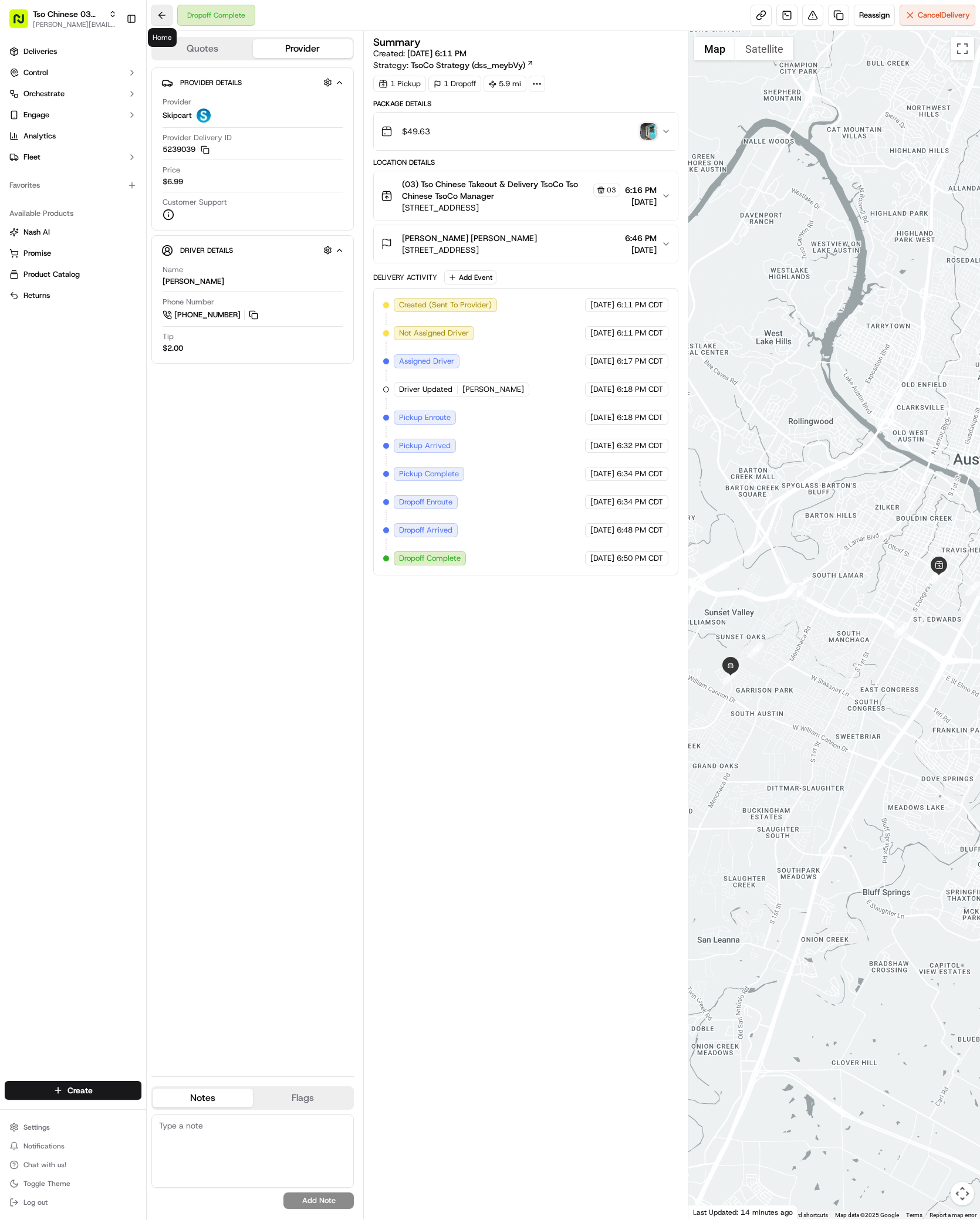
click at [161, 20] on button at bounding box center [162, 15] width 21 height 21
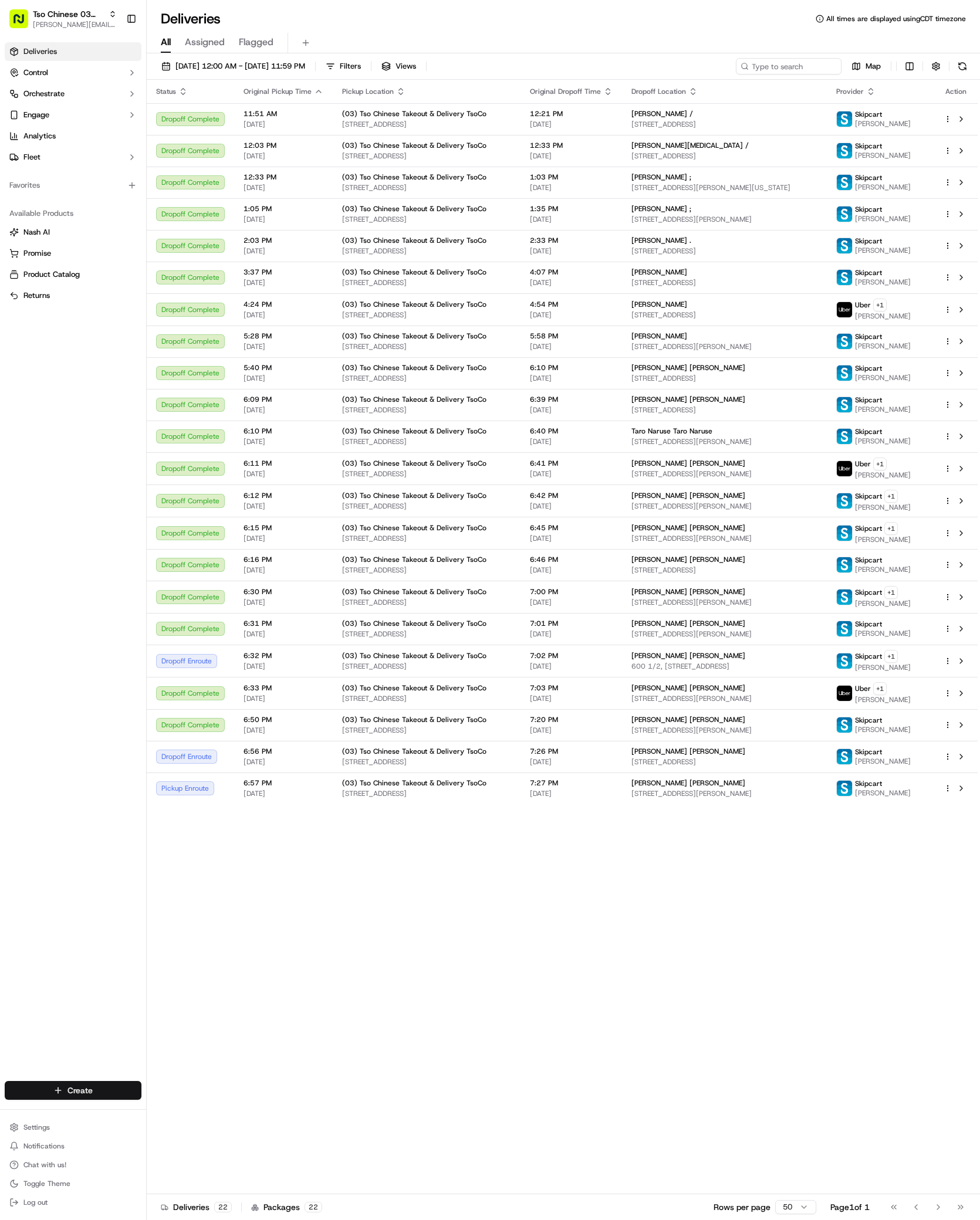
click at [73, 1084] on html "Tso Chinese 03 TsoCo antonia@tsochinese.com Toggle Sidebar Deliveries Control O…" at bounding box center [490, 610] width 980 height 1220
click at [167, 1108] on link "Delivery" at bounding box center [212, 1112] width 131 height 21
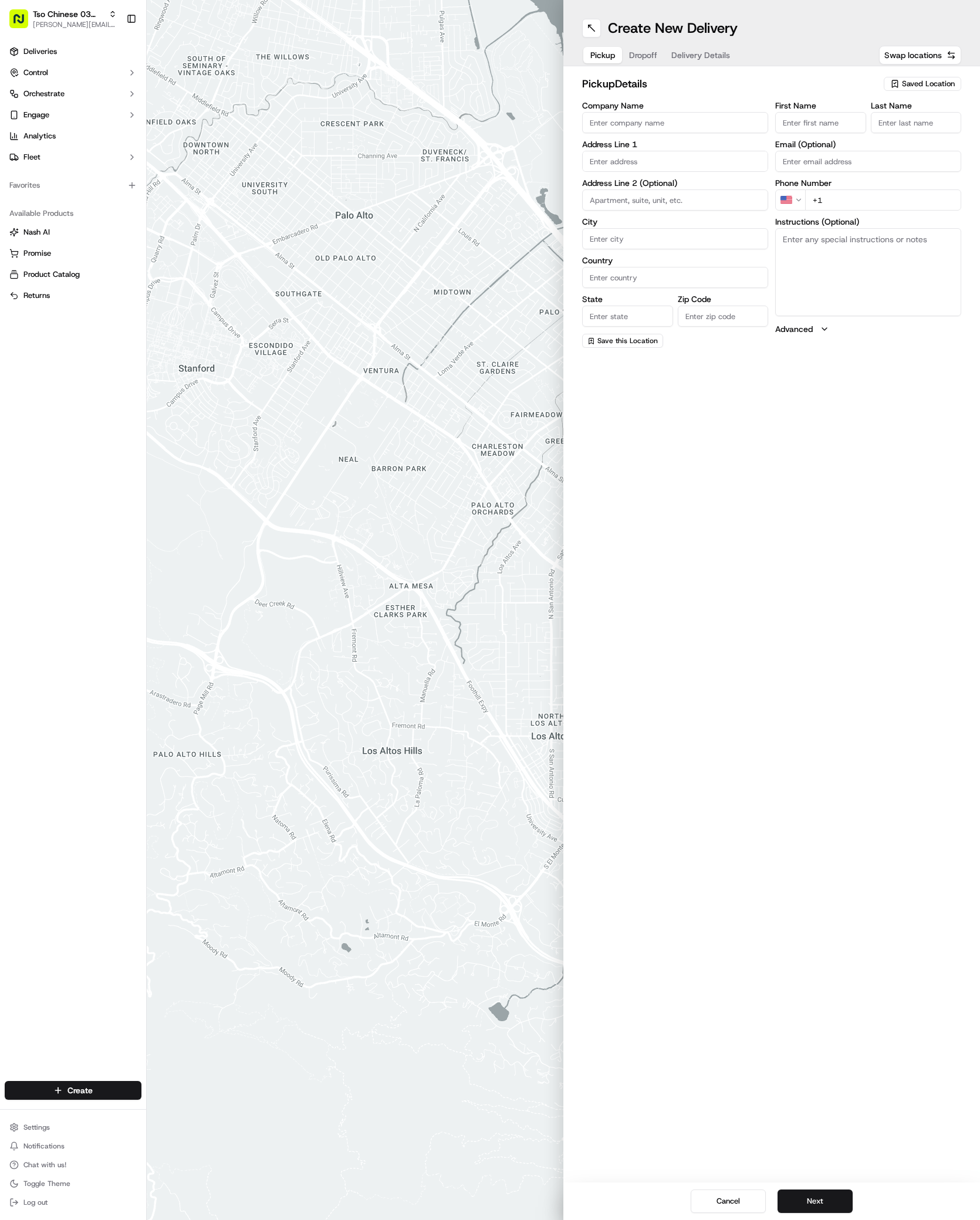
click at [920, 84] on span "Saved Location" at bounding box center [928, 84] width 53 height 11
click at [921, 134] on span "(03) Tso Chinese Takeout & Delivery TsoCo (03)" at bounding box center [902, 133] width 144 height 21
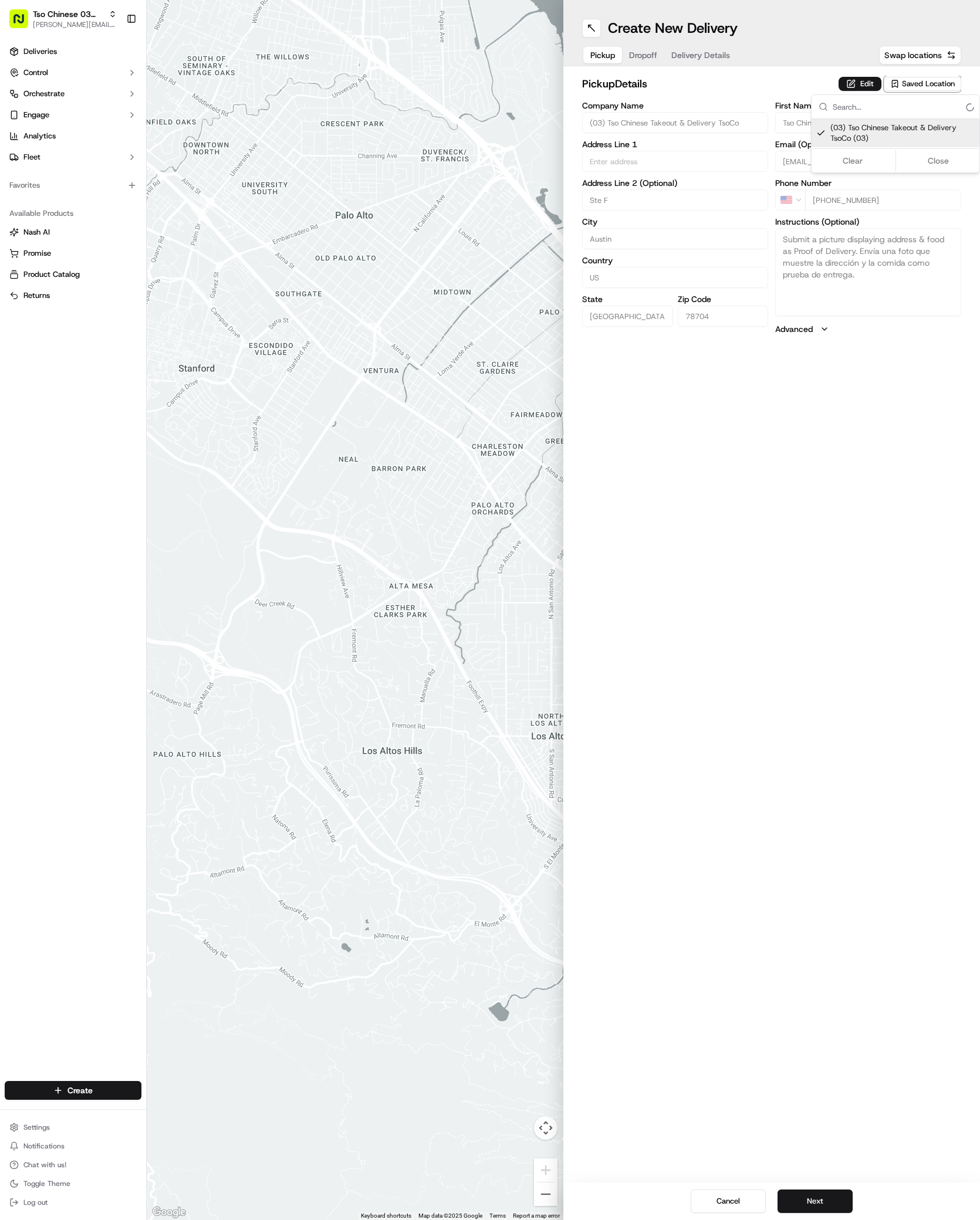
type input "(03) Tso Chinese Takeout & Delivery TsoCo"
type input "Ste F"
type input "Austin"
type input "US"
type input "TX"
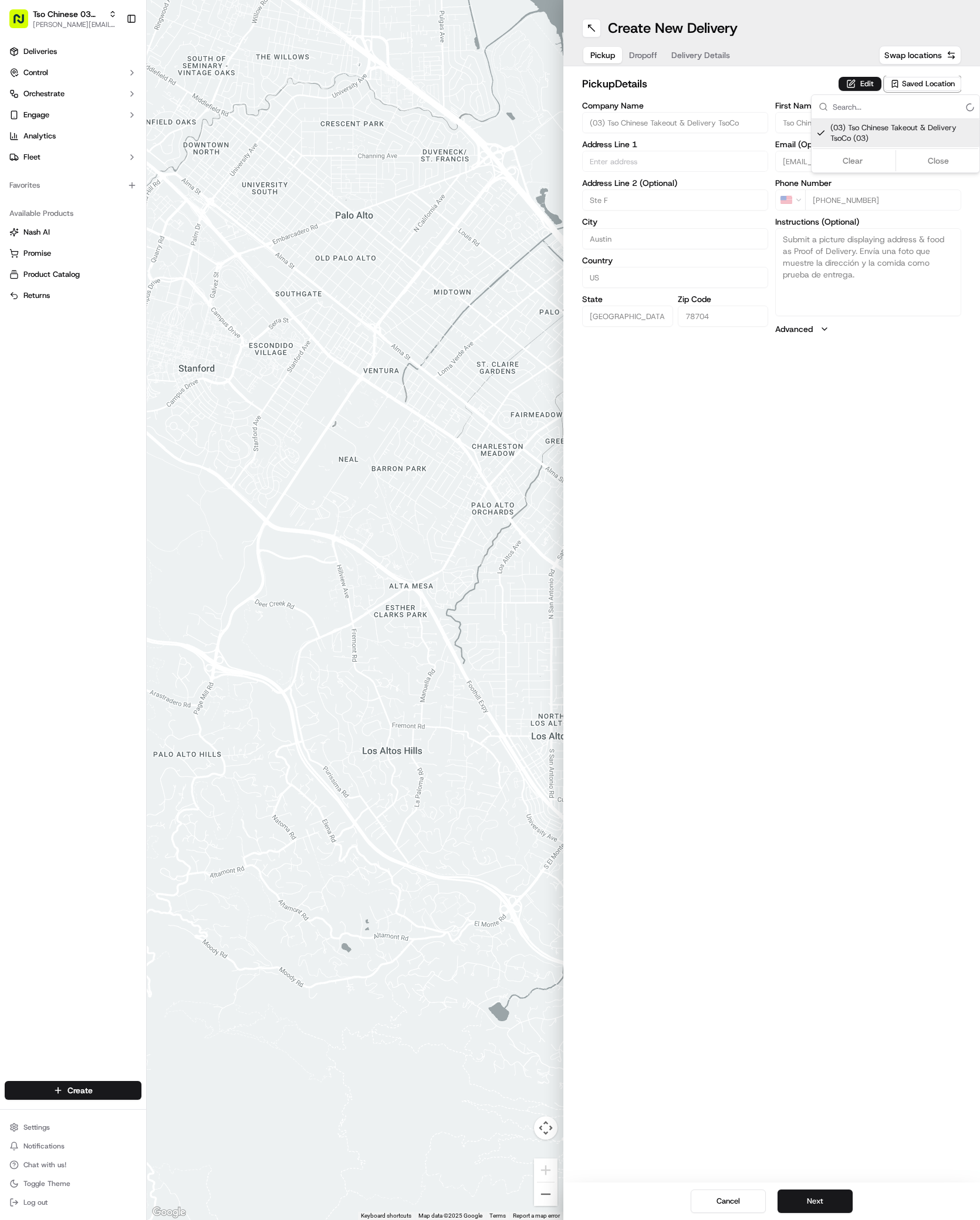
type input "78704"
type input "Tso Chinese"
type input "TsoCo Manager"
type input "tsocostore@tsochinese.com"
type input "+1 512 428 4445"
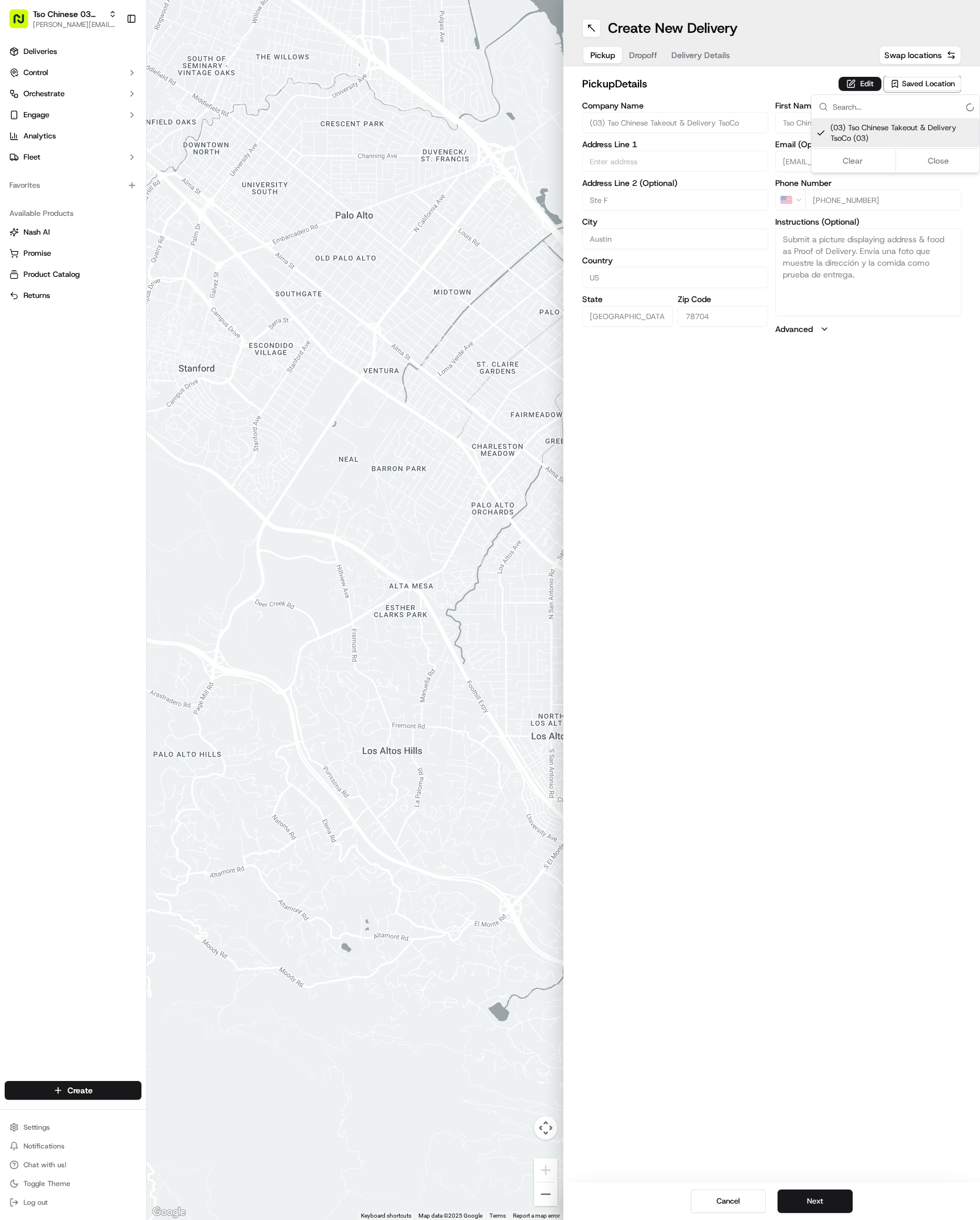
type textarea "Submit a picture displaying address & food as Proof of Delivery. Envía una foto…"
type input "2407 S Congress Ave"
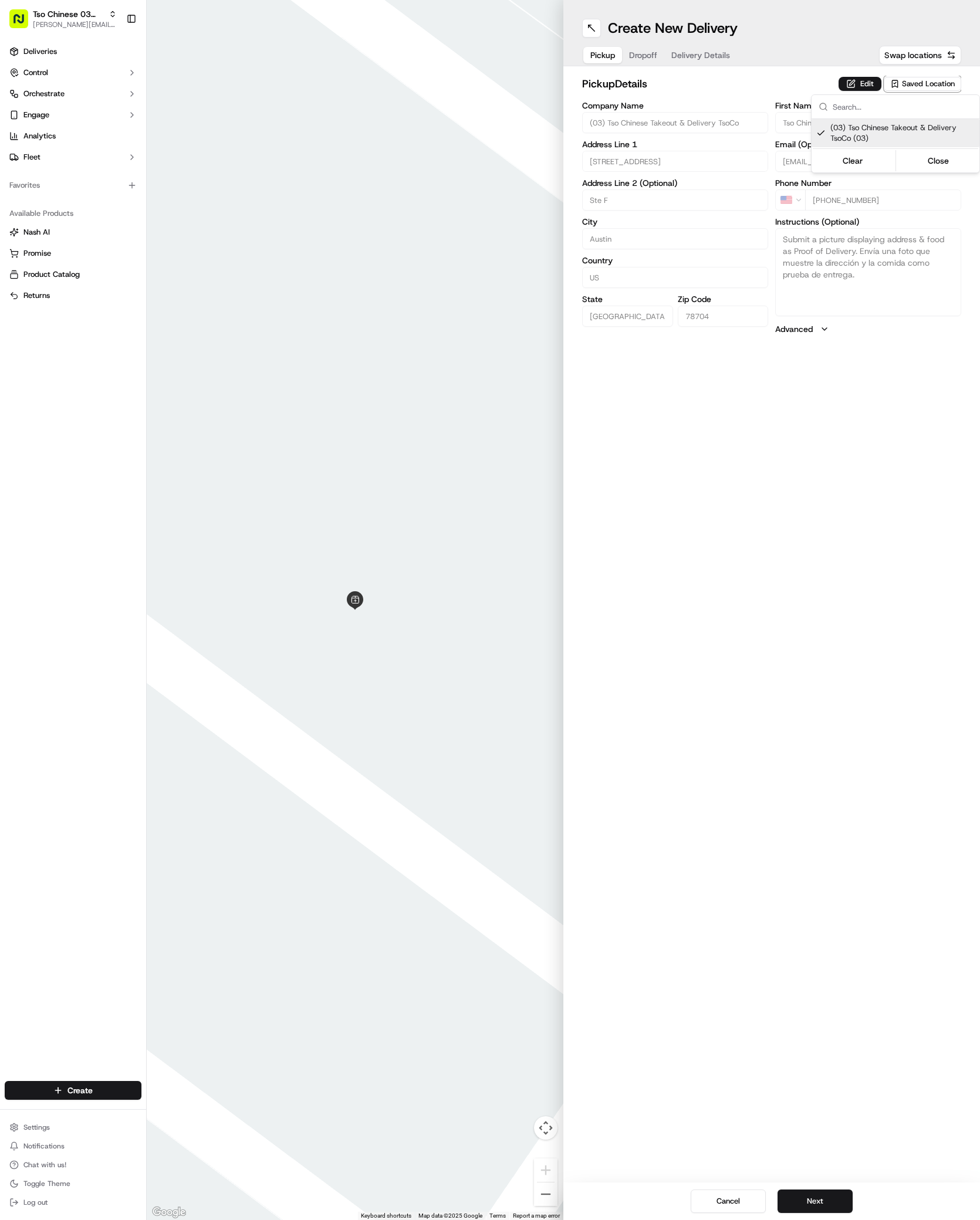
click at [822, 1198] on html "Tso Chinese 03 TsoCo antonia@tsochinese.com Toggle Sidebar Deliveries Control O…" at bounding box center [490, 610] width 980 height 1220
click at [822, 1201] on button "Next" at bounding box center [815, 1202] width 75 height 24
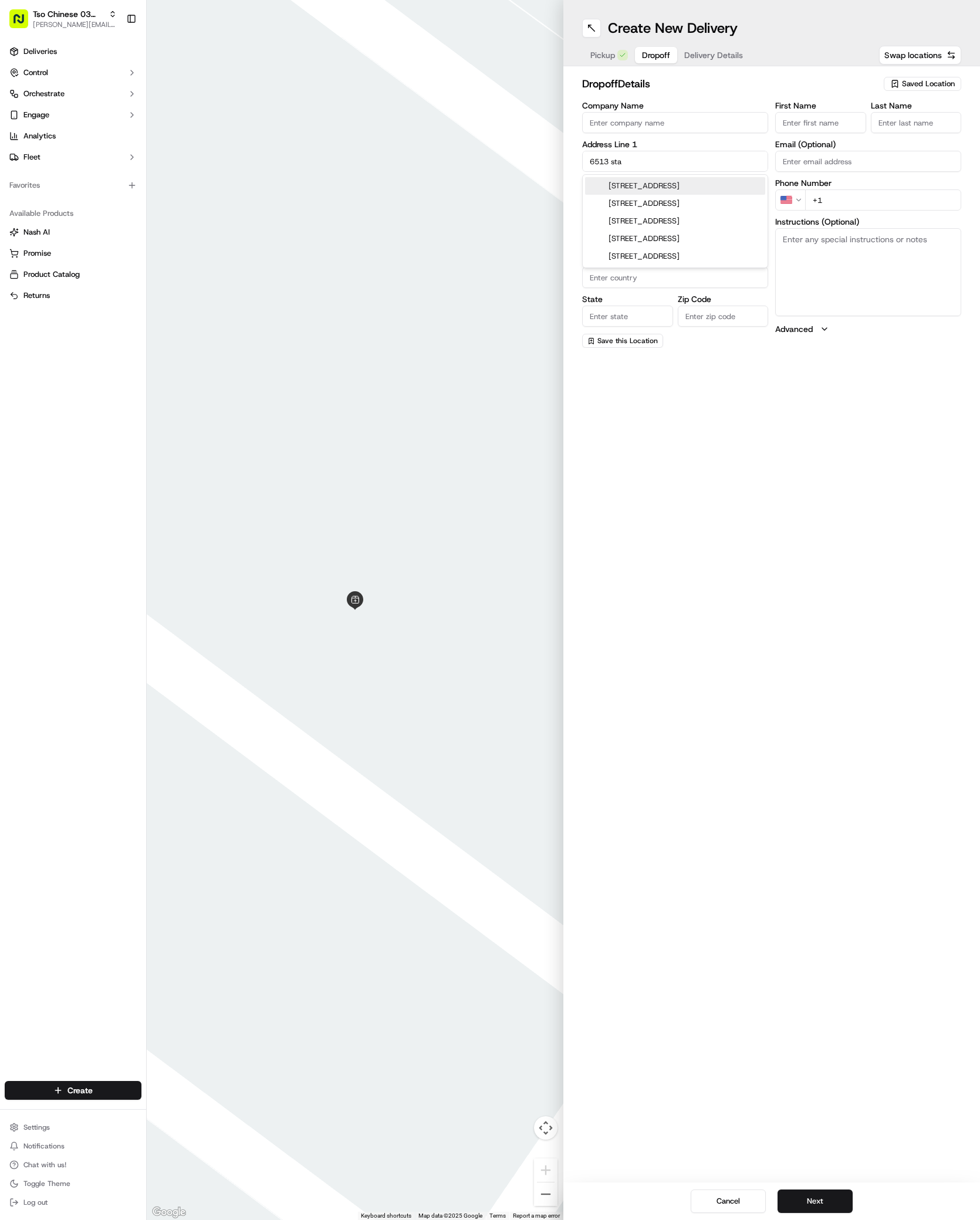
click at [677, 178] on div "6513 Starstreak Drive, Austin, TX" at bounding box center [675, 186] width 180 height 18
type input "[STREET_ADDRESS]"
type input "Austin"
type input "United States"
type input "TX"
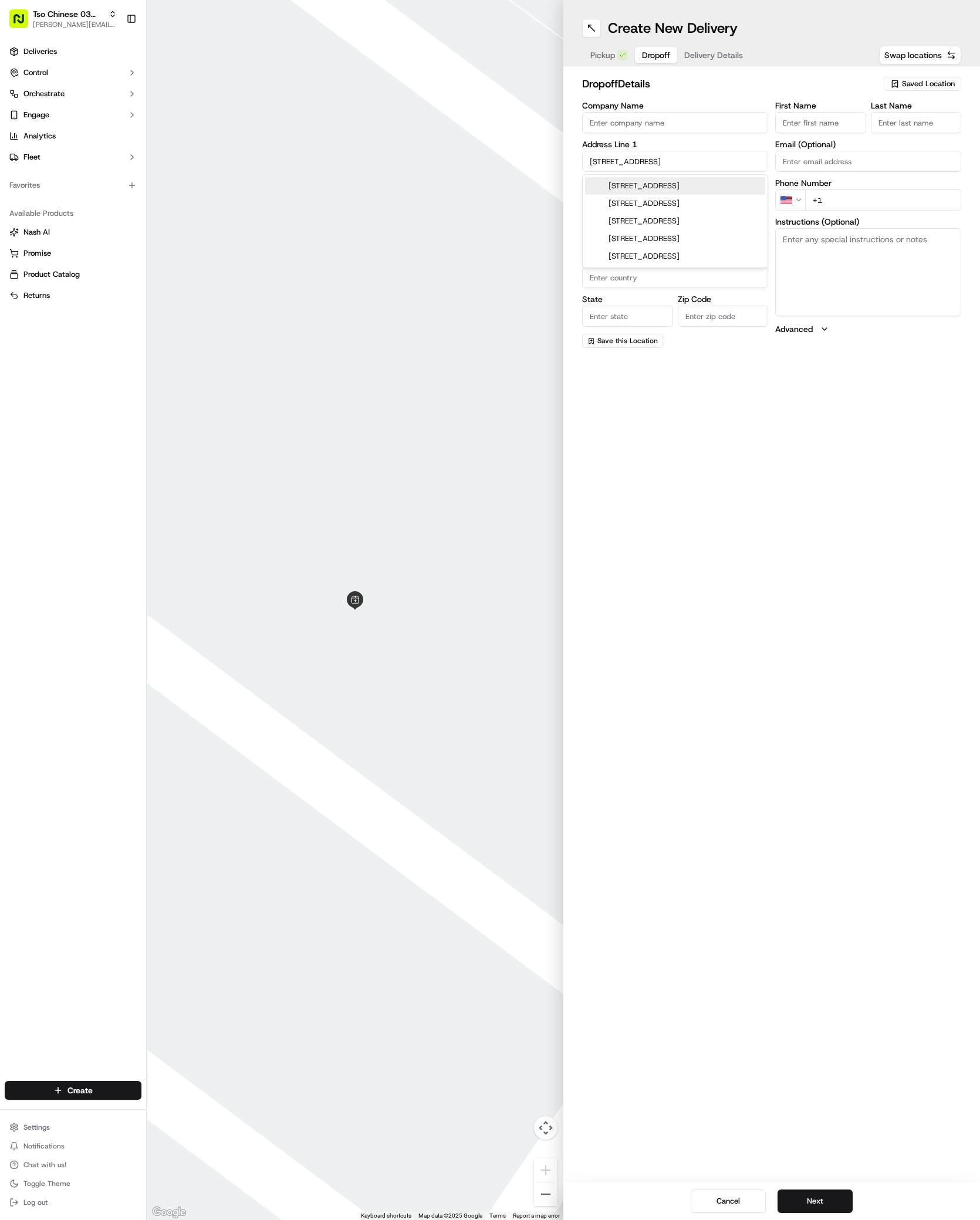
type input "78745"
type input "6513 Starstreak Drive"
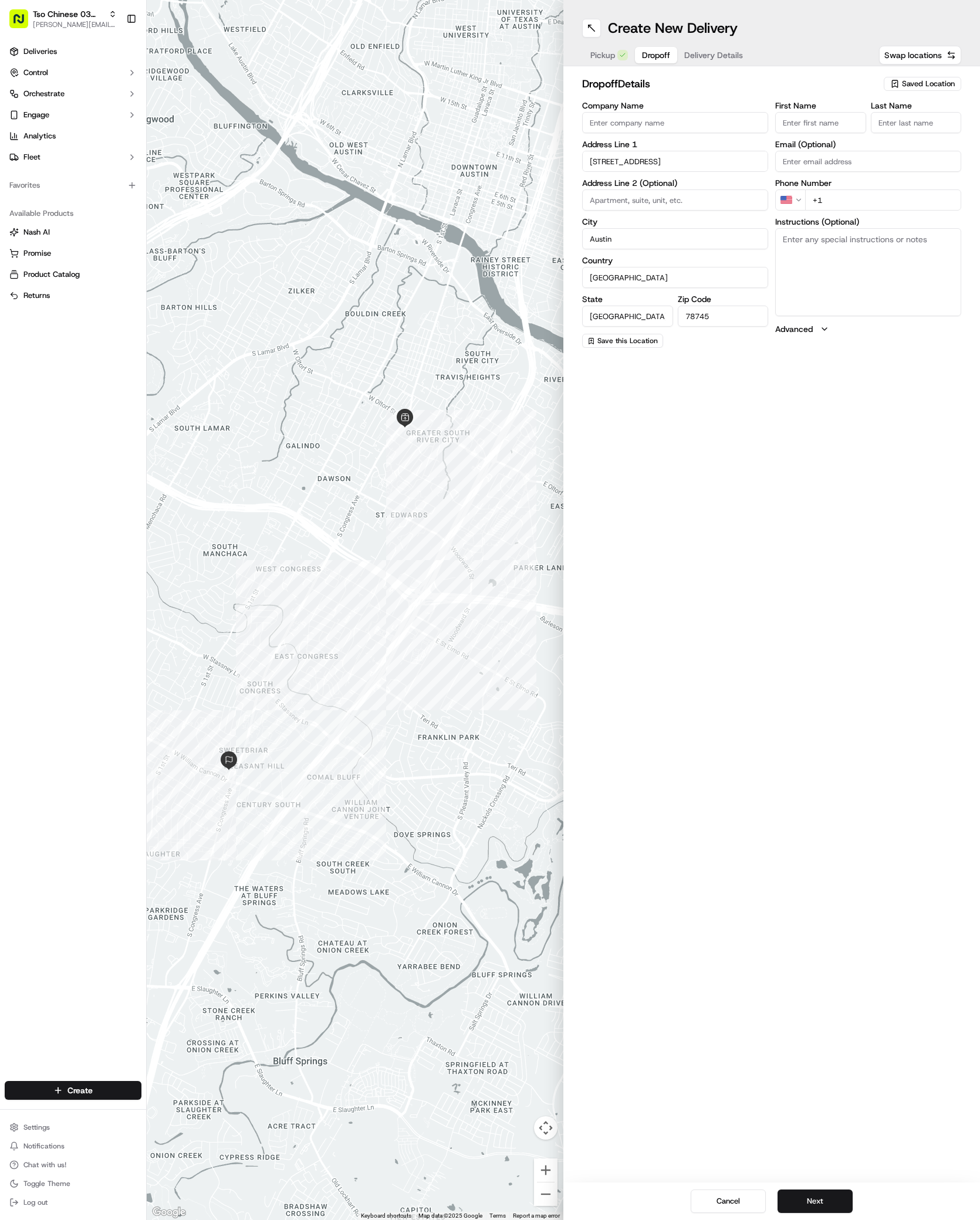
paste input "Kyle Fuller"
type input "Kyle Fuller"
type input "/"
type input "+1 512 968 6427"
click at [888, 273] on textarea "Instructions (Optional)" at bounding box center [868, 272] width 186 height 88
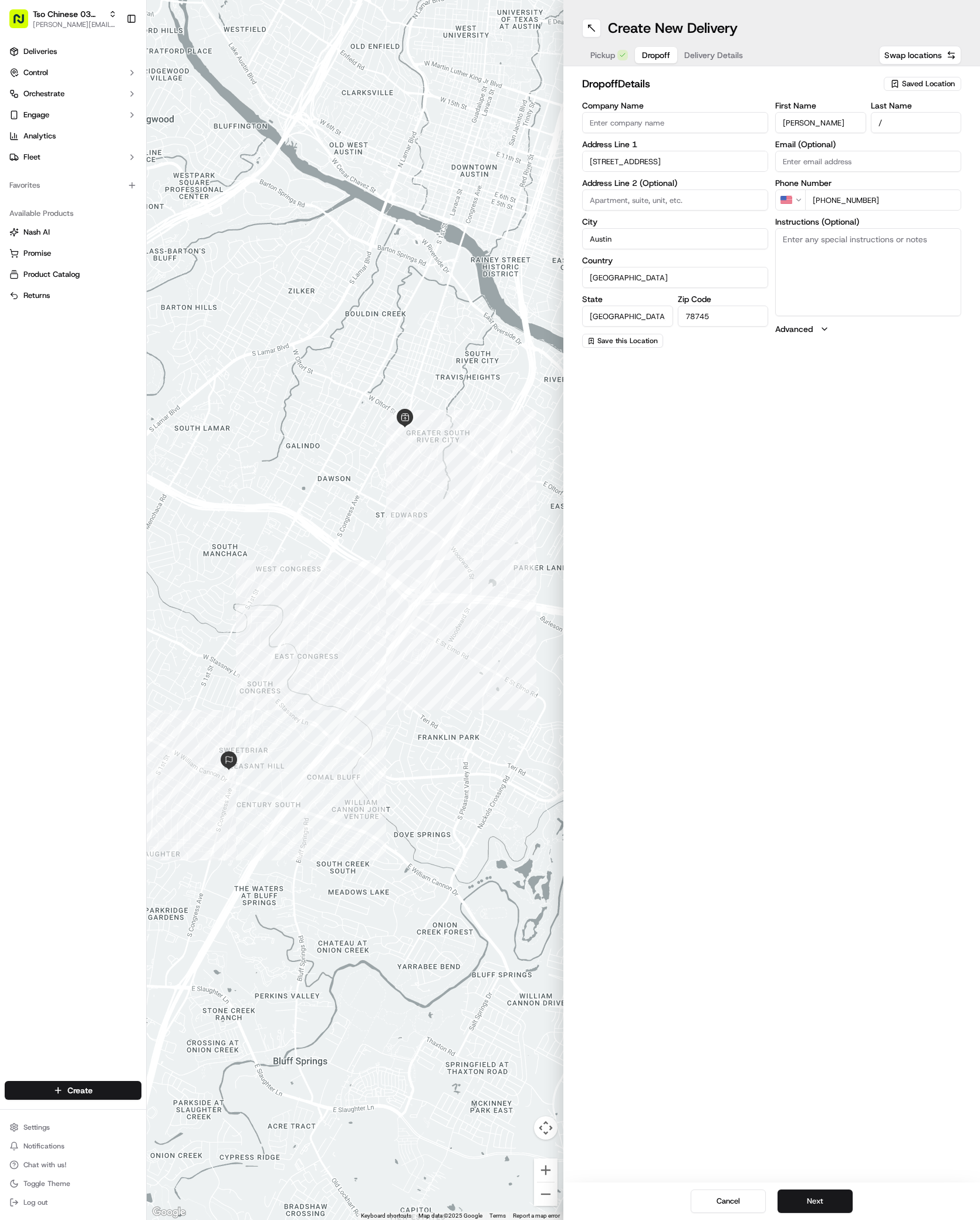
click at [843, 292] on textarea "Instructions (Optional)" at bounding box center [868, 272] width 186 height 88
paste textarea "Grey brick house - white garage."
type textarea "Grey brick house - white garage."
click at [809, 1202] on button "Next" at bounding box center [815, 1202] width 75 height 24
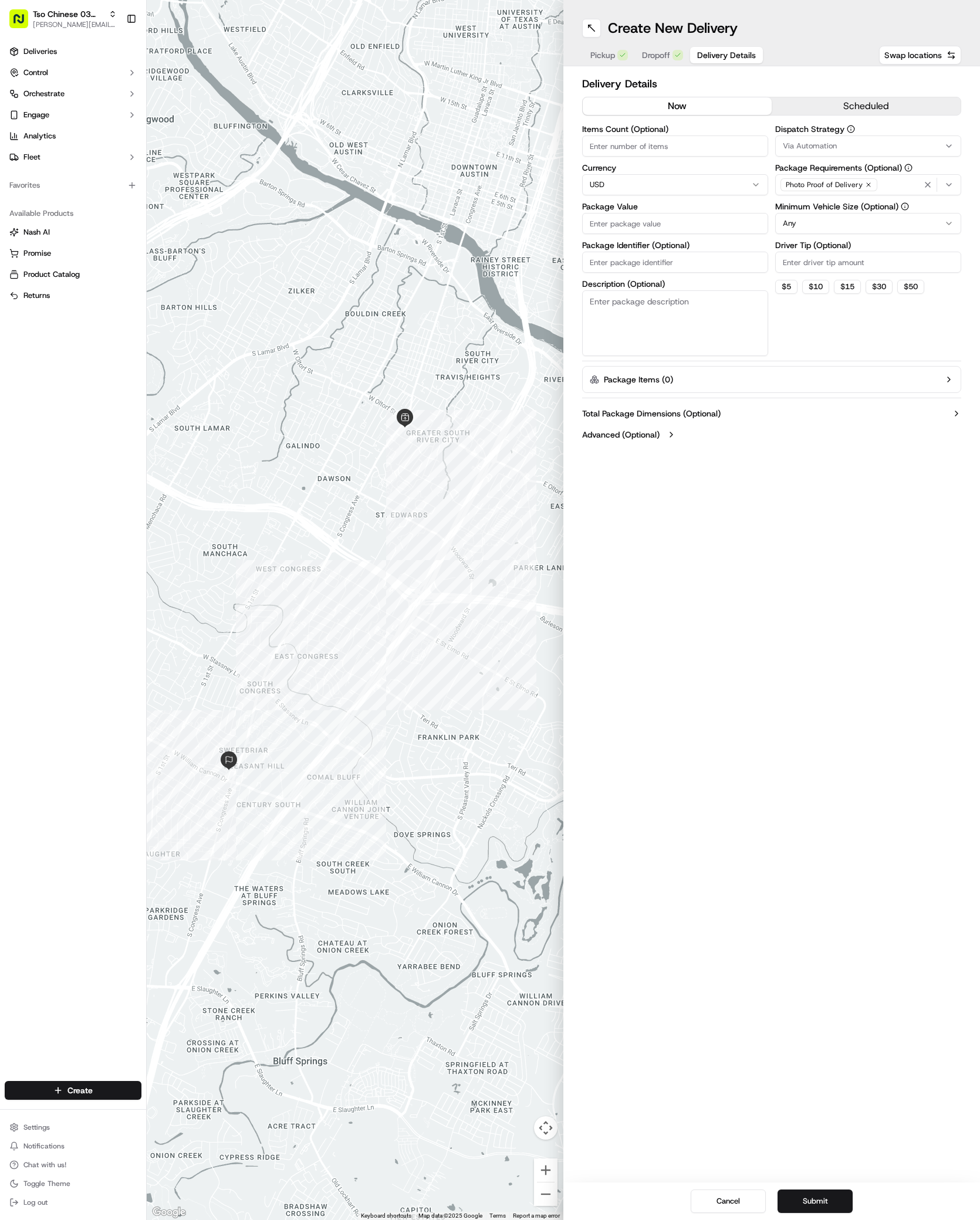
click at [803, 143] on span "Via Automation" at bounding box center [810, 146] width 54 height 11
click at [817, 207] on span "TsoCo Strategy" at bounding box center [866, 210] width 144 height 11
drag, startPoint x: 833, startPoint y: 453, endPoint x: 830, endPoint y: 306, distance: 147.0
click at [833, 436] on html "Tso Chinese 03 TsoCo antonia@tsochinese.com Toggle Sidebar Deliveries Control O…" at bounding box center [490, 610] width 980 height 1220
click at [825, 263] on input "Driver Tip (Optional)" at bounding box center [868, 262] width 186 height 21
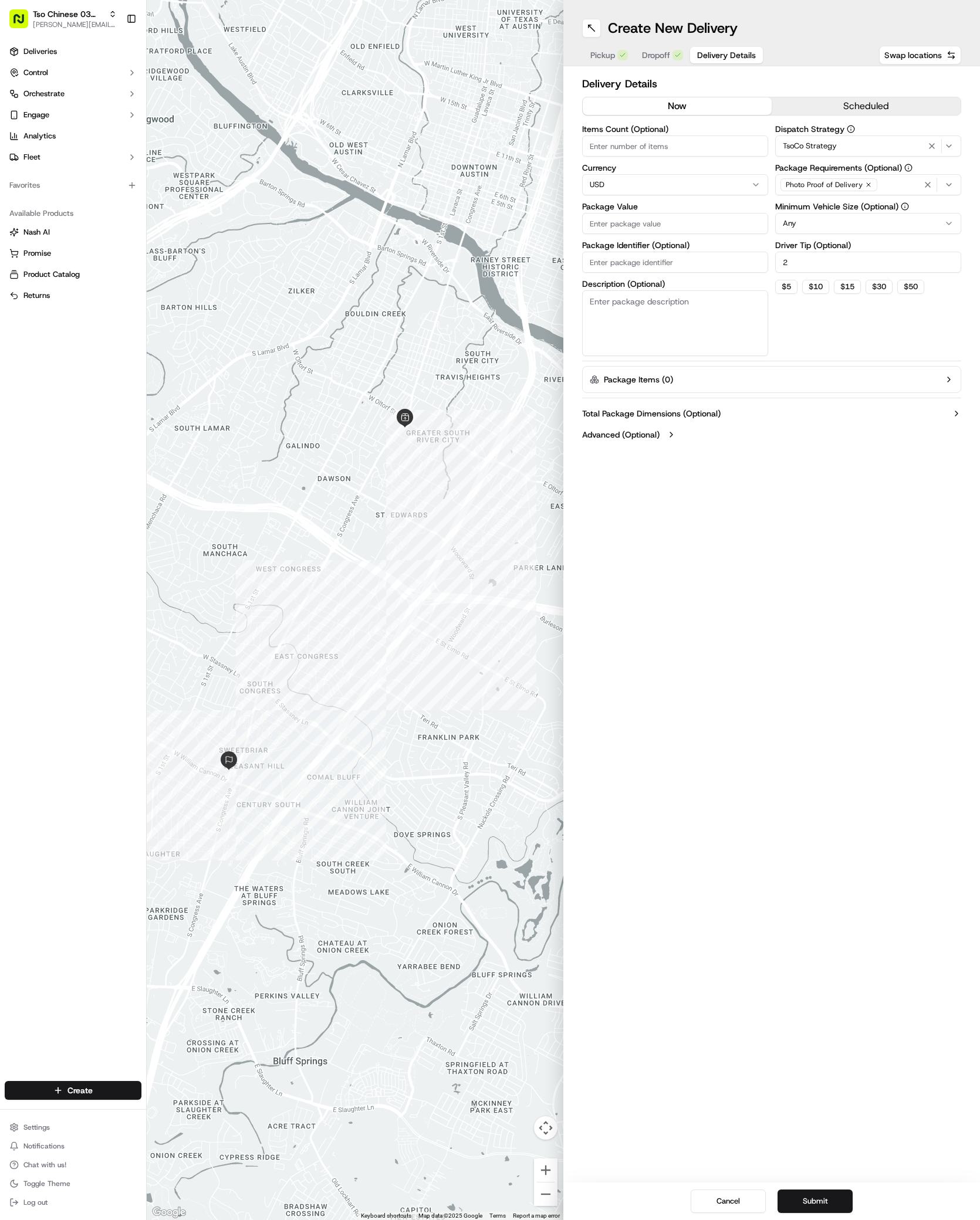
type input "2"
click at [655, 207] on label "Package Value" at bounding box center [675, 207] width 186 height 8
click at [655, 213] on input "Package Value" at bounding box center [675, 224] width 186 height 21
click at [726, 229] on input "Package Value" at bounding box center [675, 224] width 186 height 21
type input "53.8"
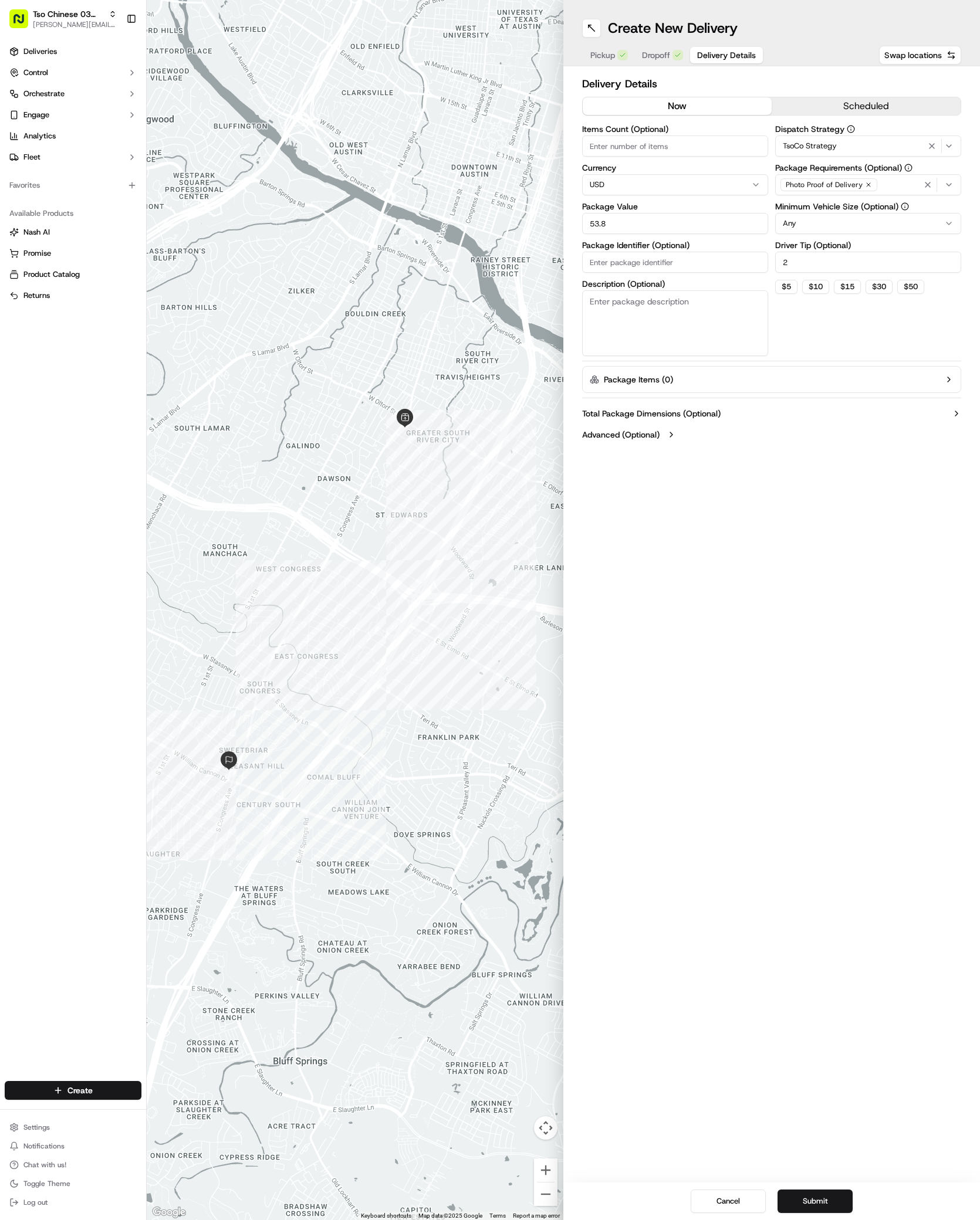
click at [611, 259] on input "Package Identifier (Optional)" at bounding box center [675, 262] width 186 height 21
paste input "JXHKO16"
type input "JXHKO16"
click at [836, 1210] on button "Submit" at bounding box center [815, 1202] width 75 height 24
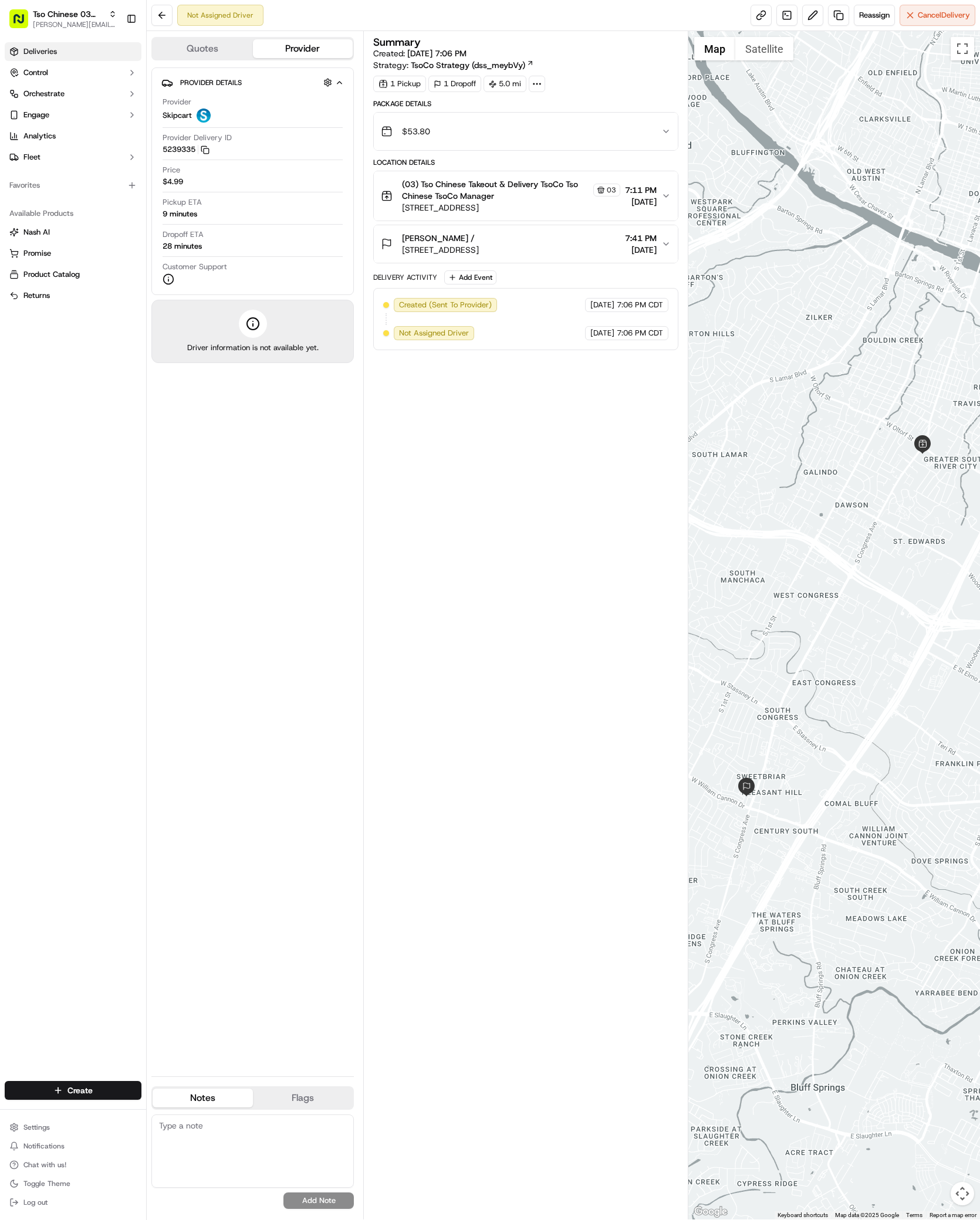
click at [64, 57] on link "Deliveries" at bounding box center [73, 51] width 137 height 19
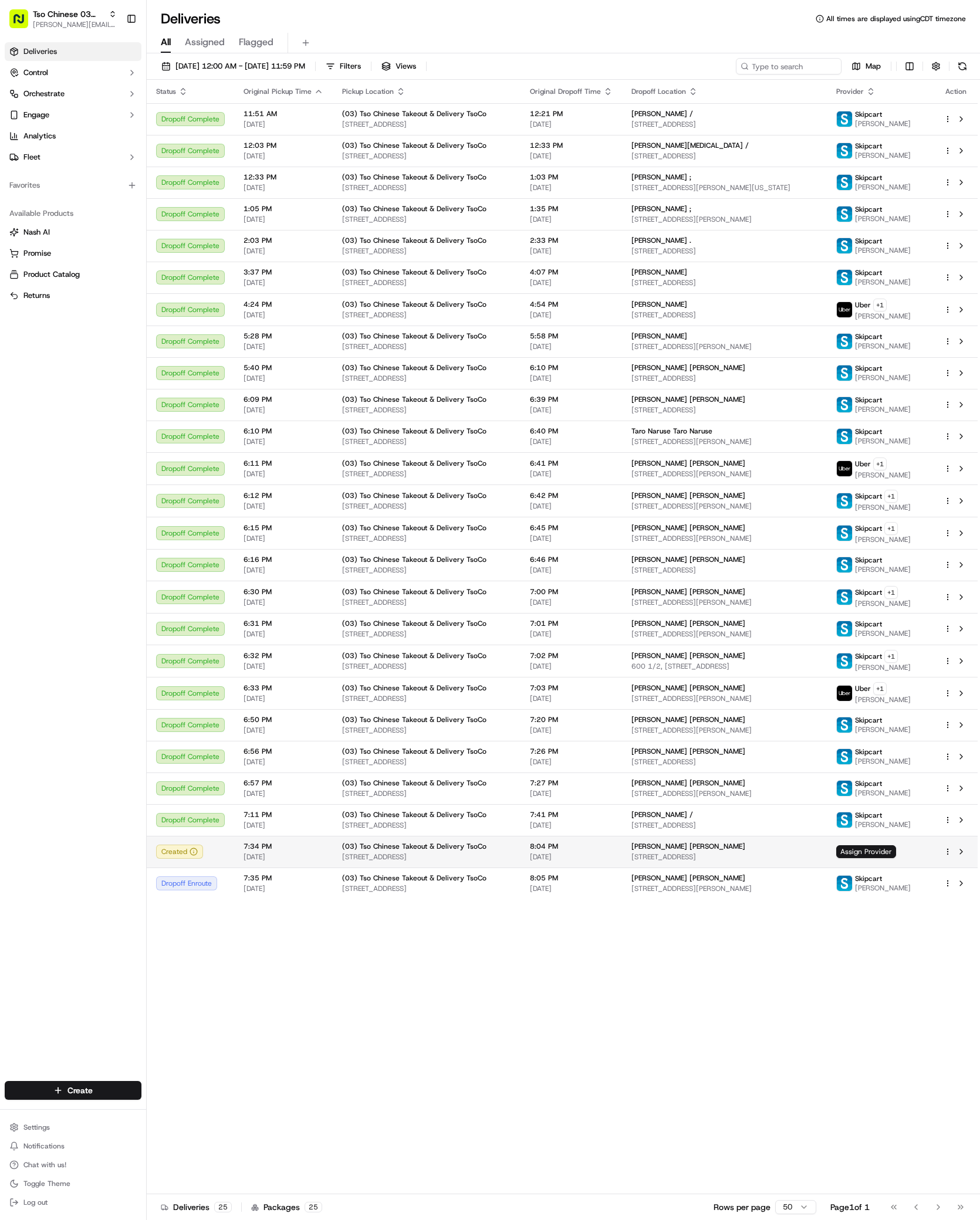
click at [683, 857] on span "[STREET_ADDRESS]" at bounding box center [724, 857] width 186 height 9
click at [679, 847] on span "[PERSON_NAME] [PERSON_NAME]" at bounding box center [688, 846] width 114 height 9
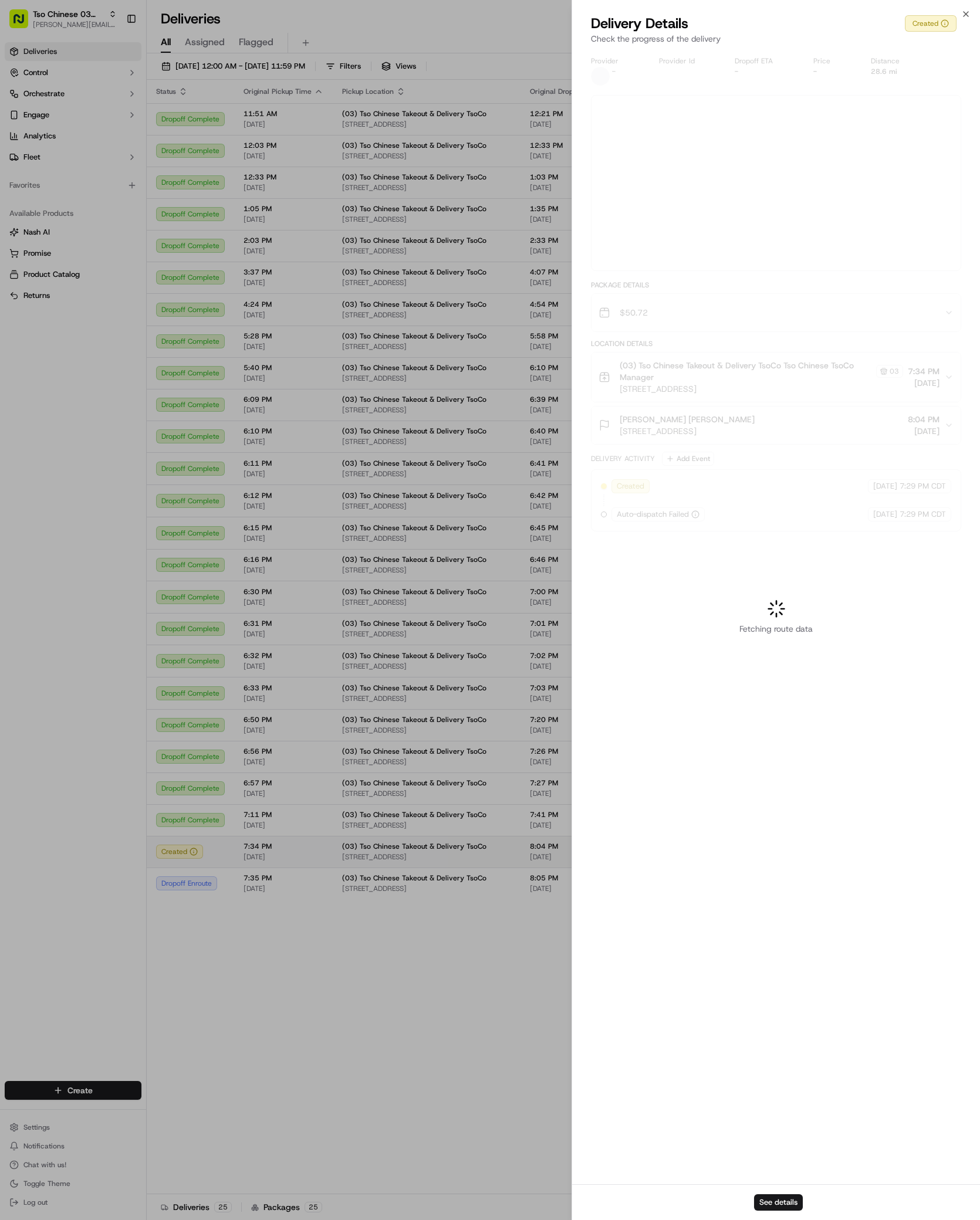
click at [679, 847] on div at bounding box center [490, 610] width 980 height 1220
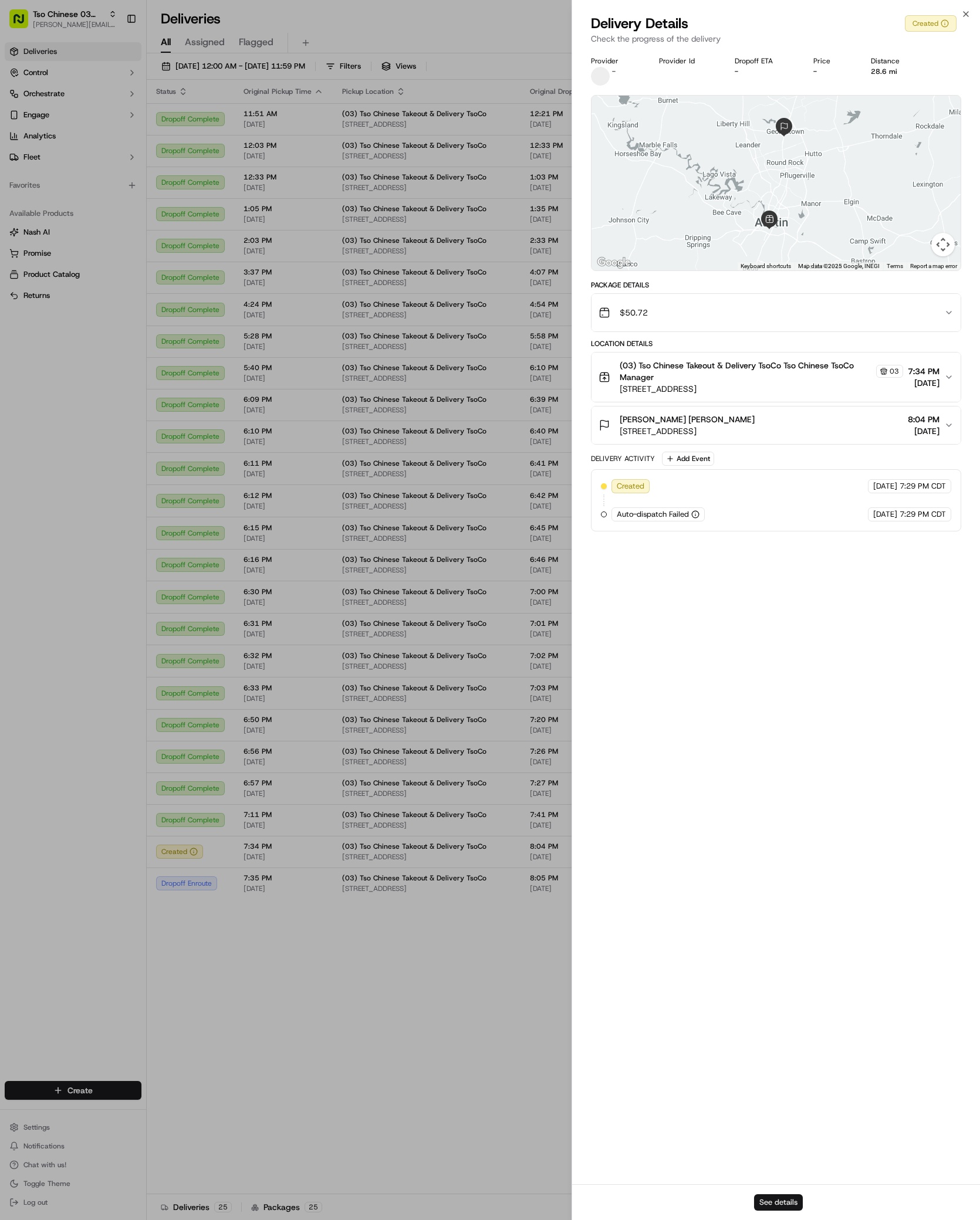
click at [781, 1204] on button "See details" at bounding box center [779, 1202] width 49 height 16
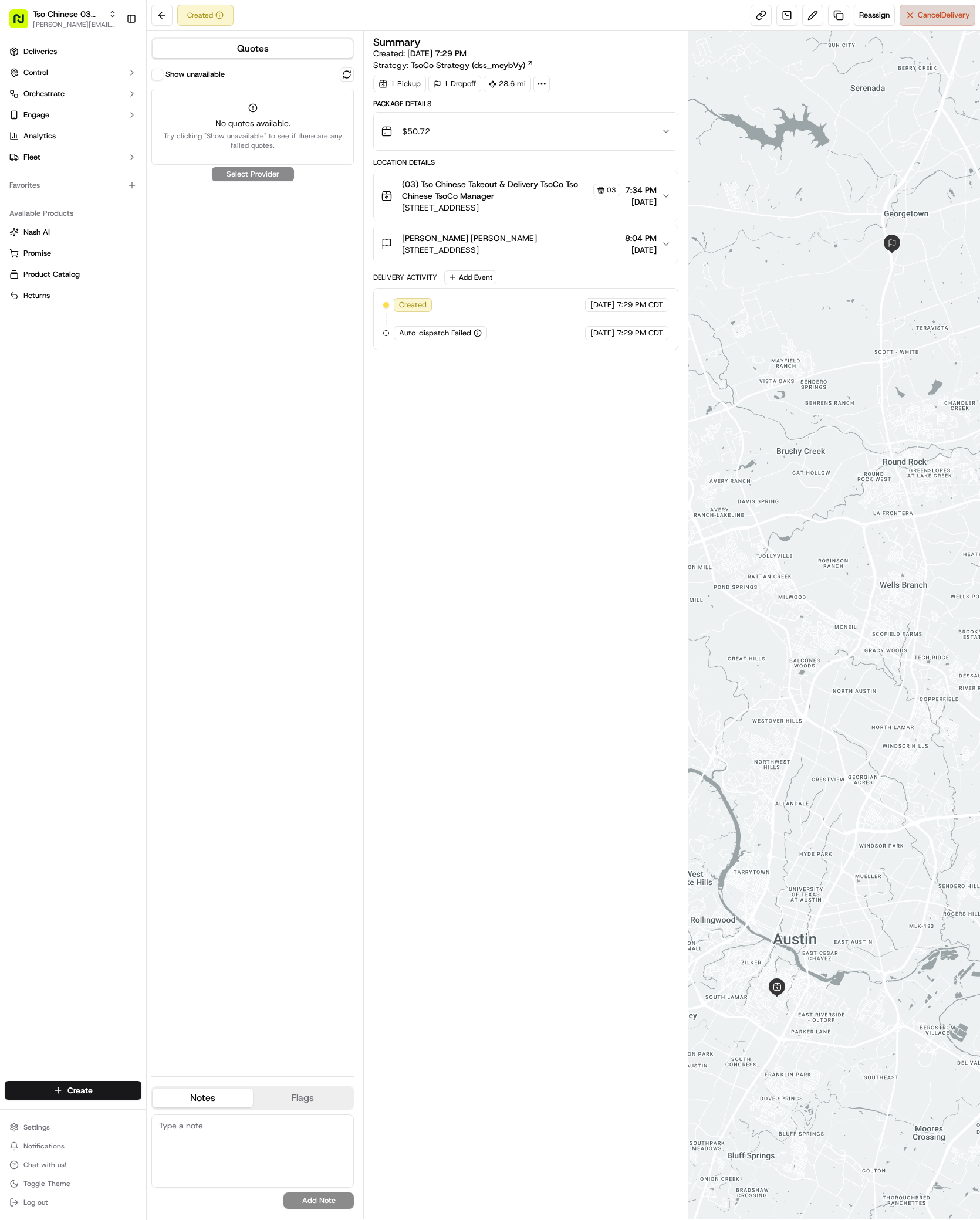
click at [932, 21] on button "Cancel Delivery" at bounding box center [937, 15] width 76 height 21
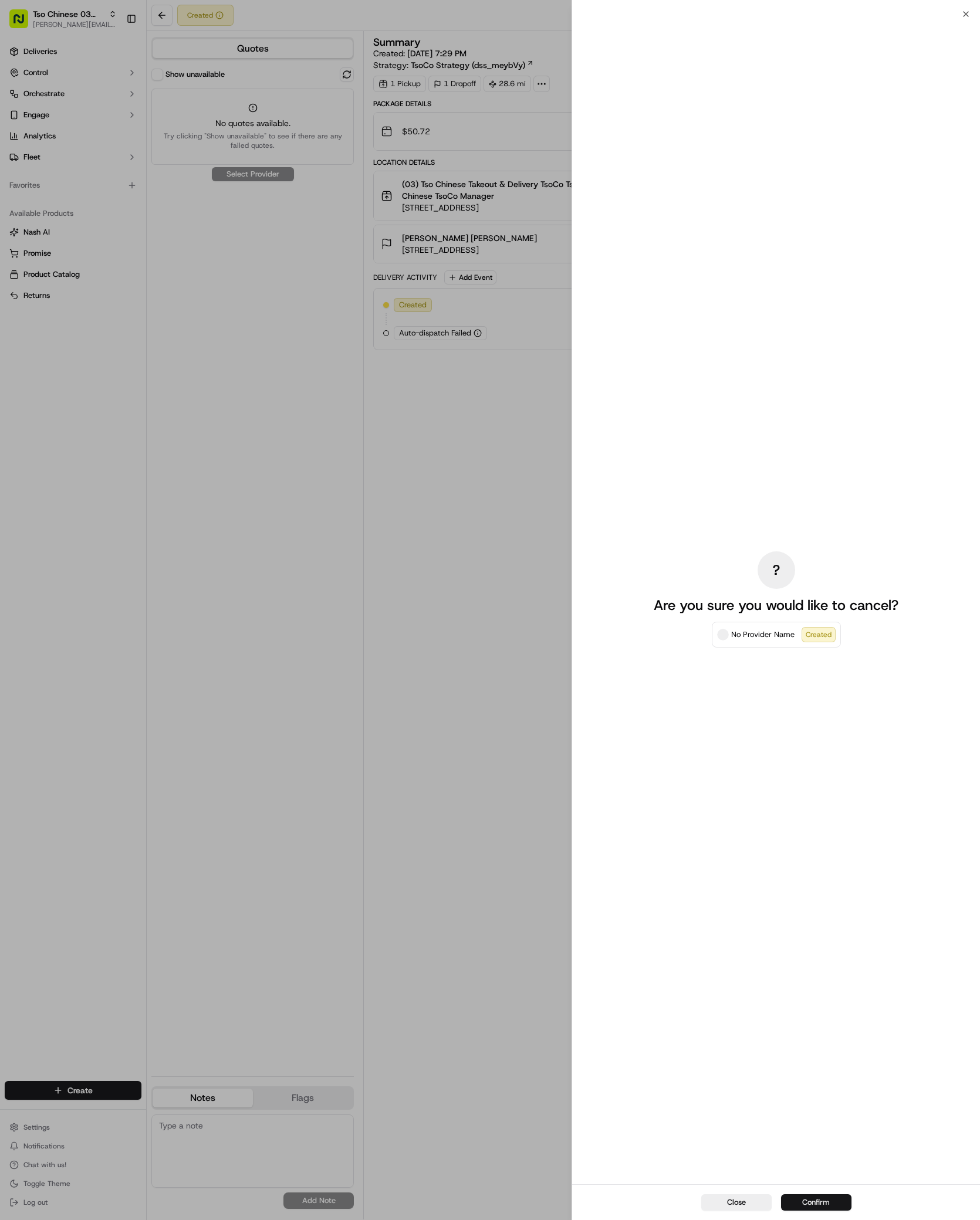
click at [800, 1199] on button "Confirm" at bounding box center [816, 1202] width 70 height 16
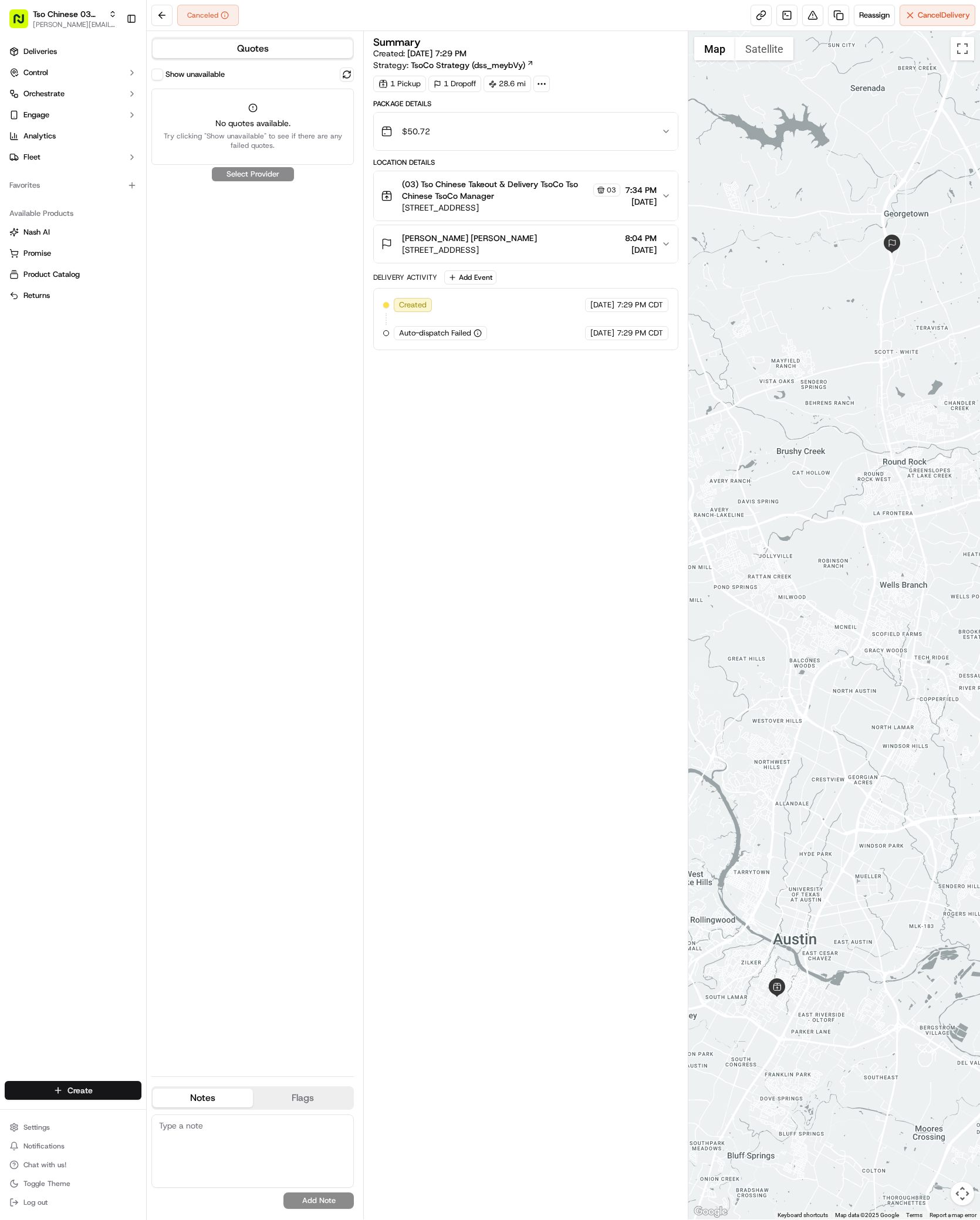
click at [82, 1088] on html "Tso Chinese 03 TsoCo antonia@tsochinese.com Toggle Sidebar Deliveries Control O…" at bounding box center [490, 610] width 980 height 1220
click at [189, 1115] on link "Delivery" at bounding box center [212, 1112] width 131 height 21
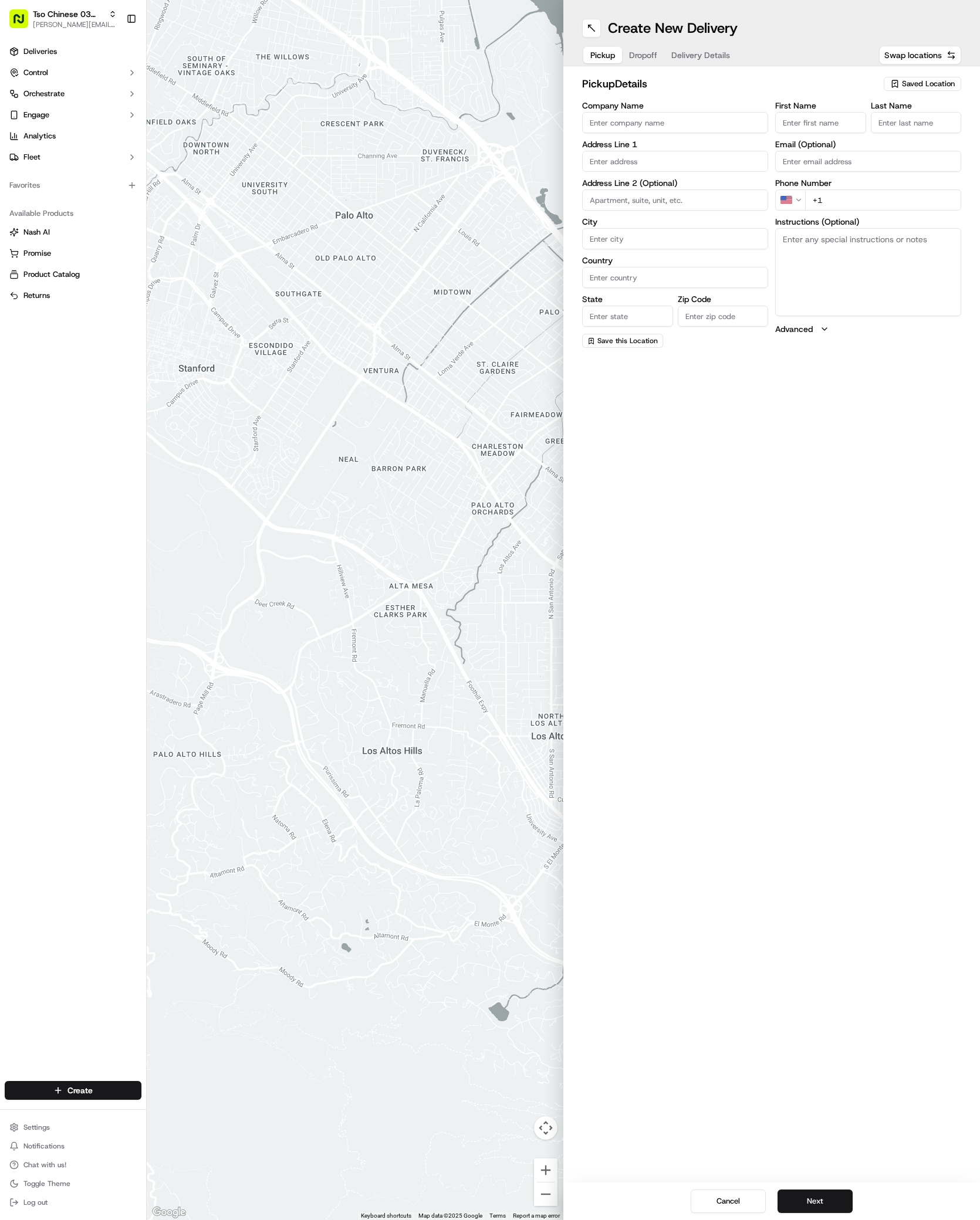
click at [912, 83] on span "Saved Location" at bounding box center [928, 84] width 53 height 11
click at [922, 114] on input "text" at bounding box center [902, 107] width 140 height 24
click at [923, 133] on span "(03) Tso Chinese Takeout & Delivery TsoCo (03)" at bounding box center [902, 133] width 144 height 21
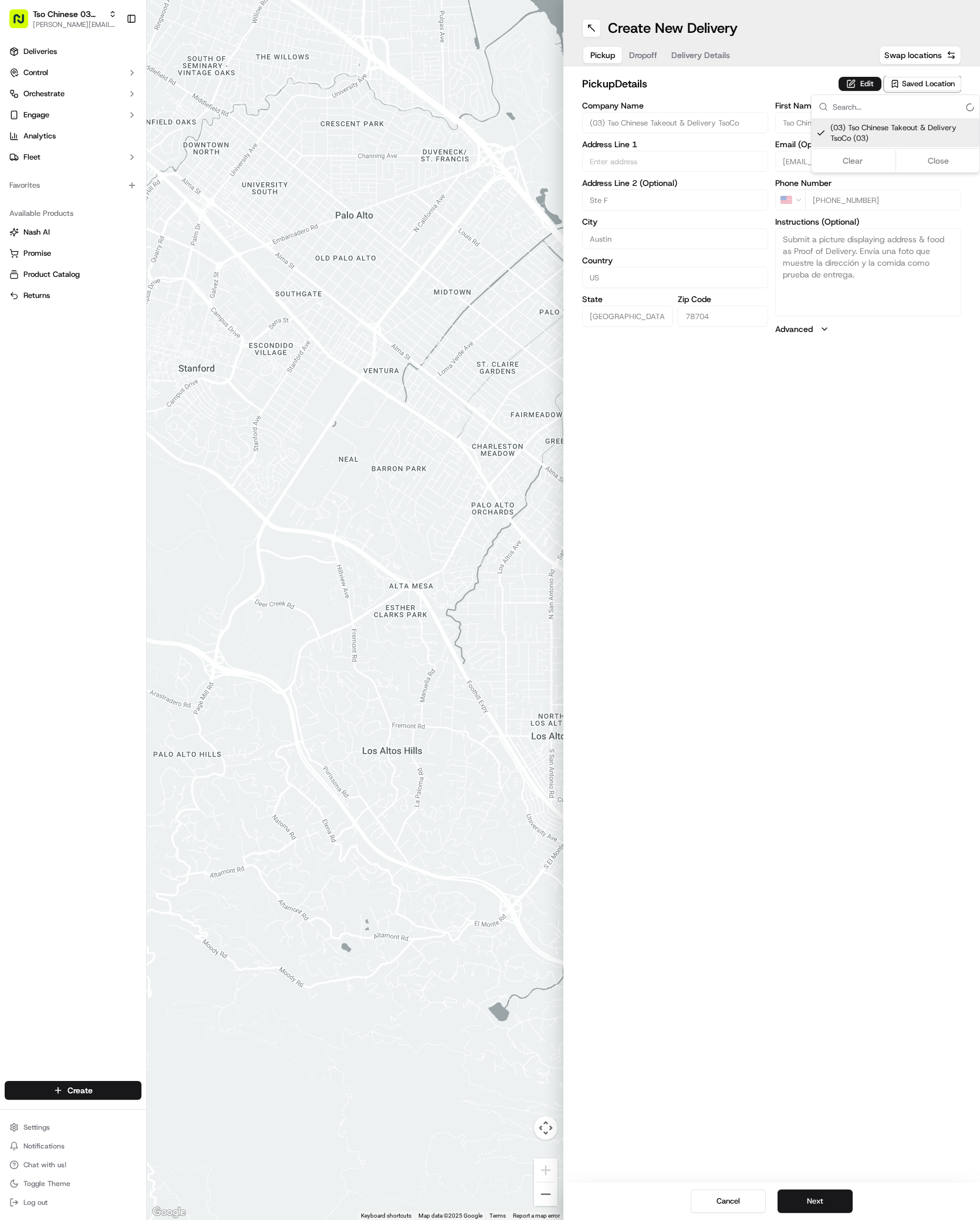
type input "(03) Tso Chinese Takeout & Delivery TsoCo"
type input "Ste F"
type input "Austin"
type input "US"
type input "TX"
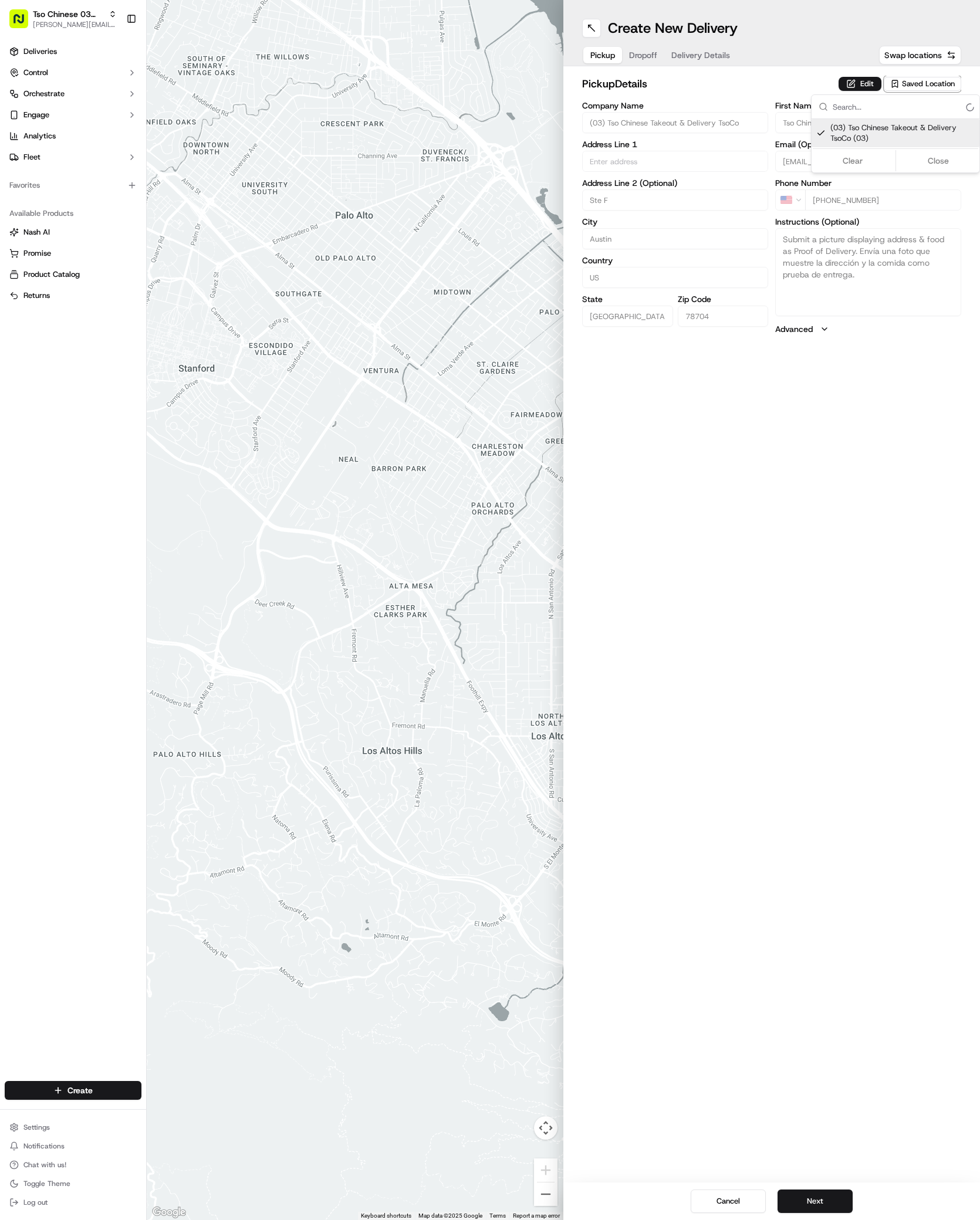
type input "78704"
type input "Tso Chinese"
type input "TsoCo Manager"
type input "tsocostore@tsochinese.com"
type input "+1 512 428 4445"
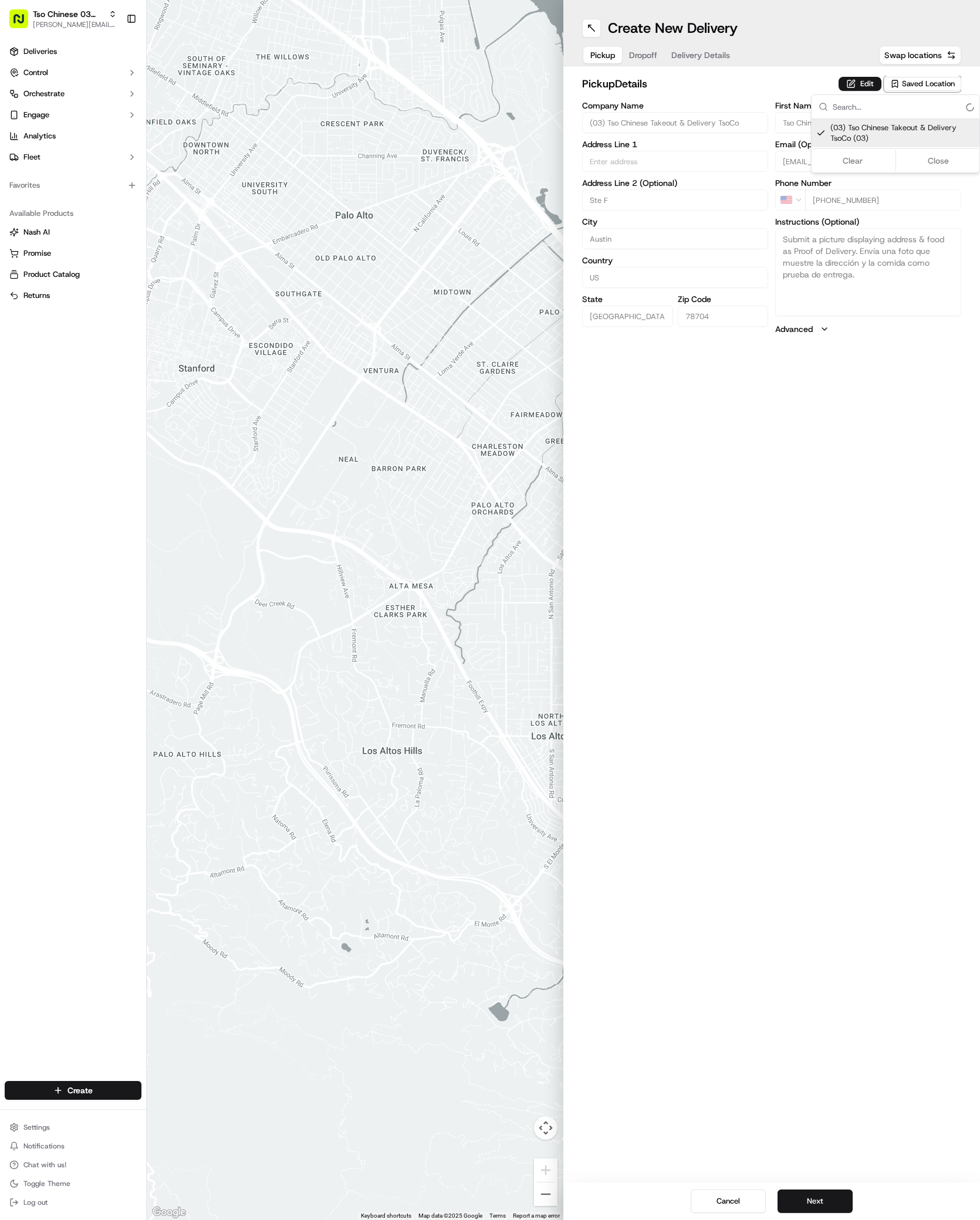
type textarea "Submit a picture displaying address & food as Proof of Delivery. Envía una foto…"
type input "2407 S Congress Ave"
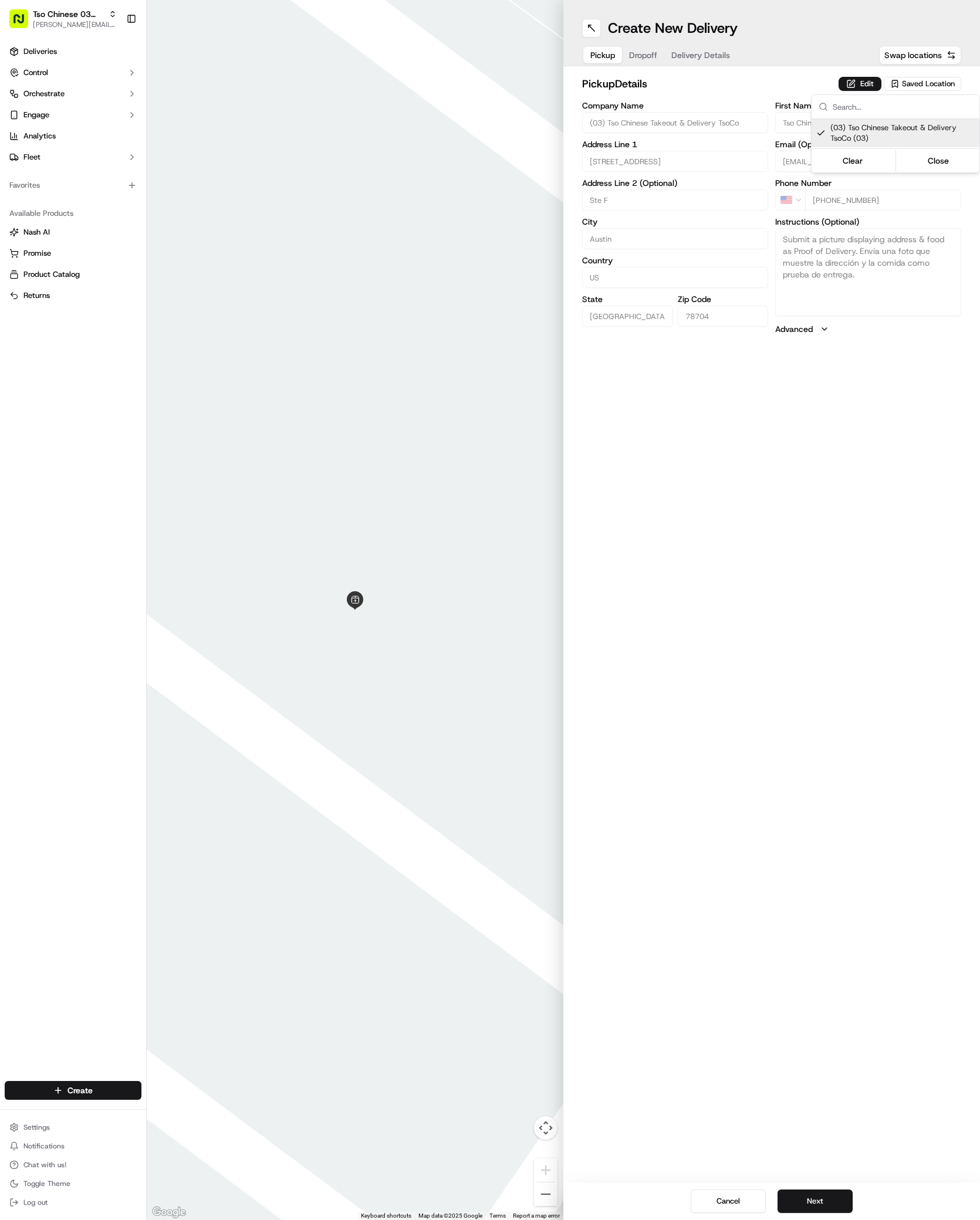
click at [817, 1188] on html "Tso Chinese 03 TsoCo antonia@tsochinese.com Toggle Sidebar Deliveries Control O…" at bounding box center [490, 610] width 980 height 1220
click at [817, 1192] on button "Next" at bounding box center [815, 1202] width 75 height 24
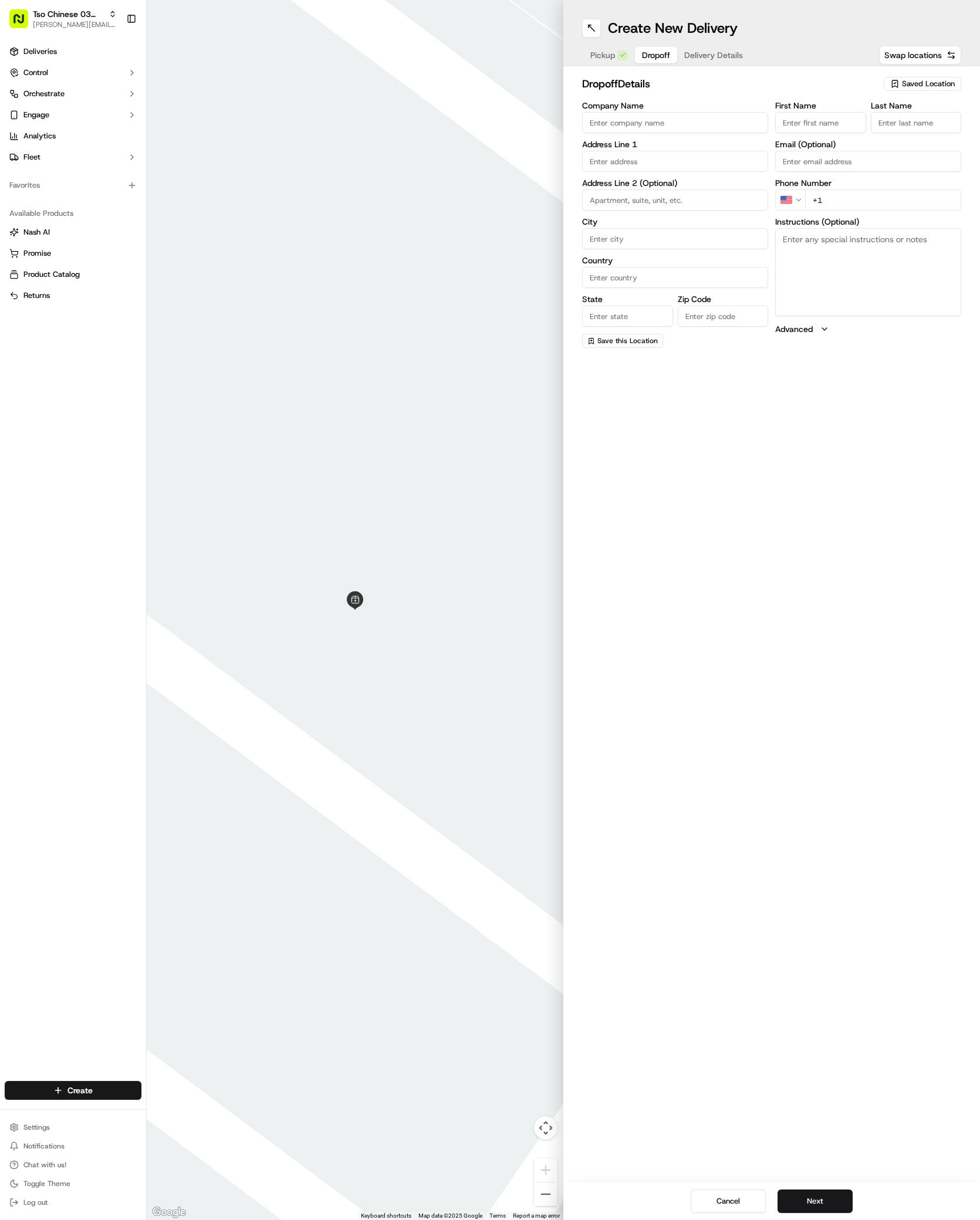
click at [654, 138] on div "Company Name Address Line 1 Address Line 2 (Optional) City Country State Zip Co…" at bounding box center [675, 224] width 186 height 246
click at [691, 247] on div "3401 South Industrial Drive, Austin, TX" at bounding box center [675, 238] width 180 height 18
type input "3401 S Industrial Dr, Austin, TX 78744, USA"
type input "Austin"
type input "United States"
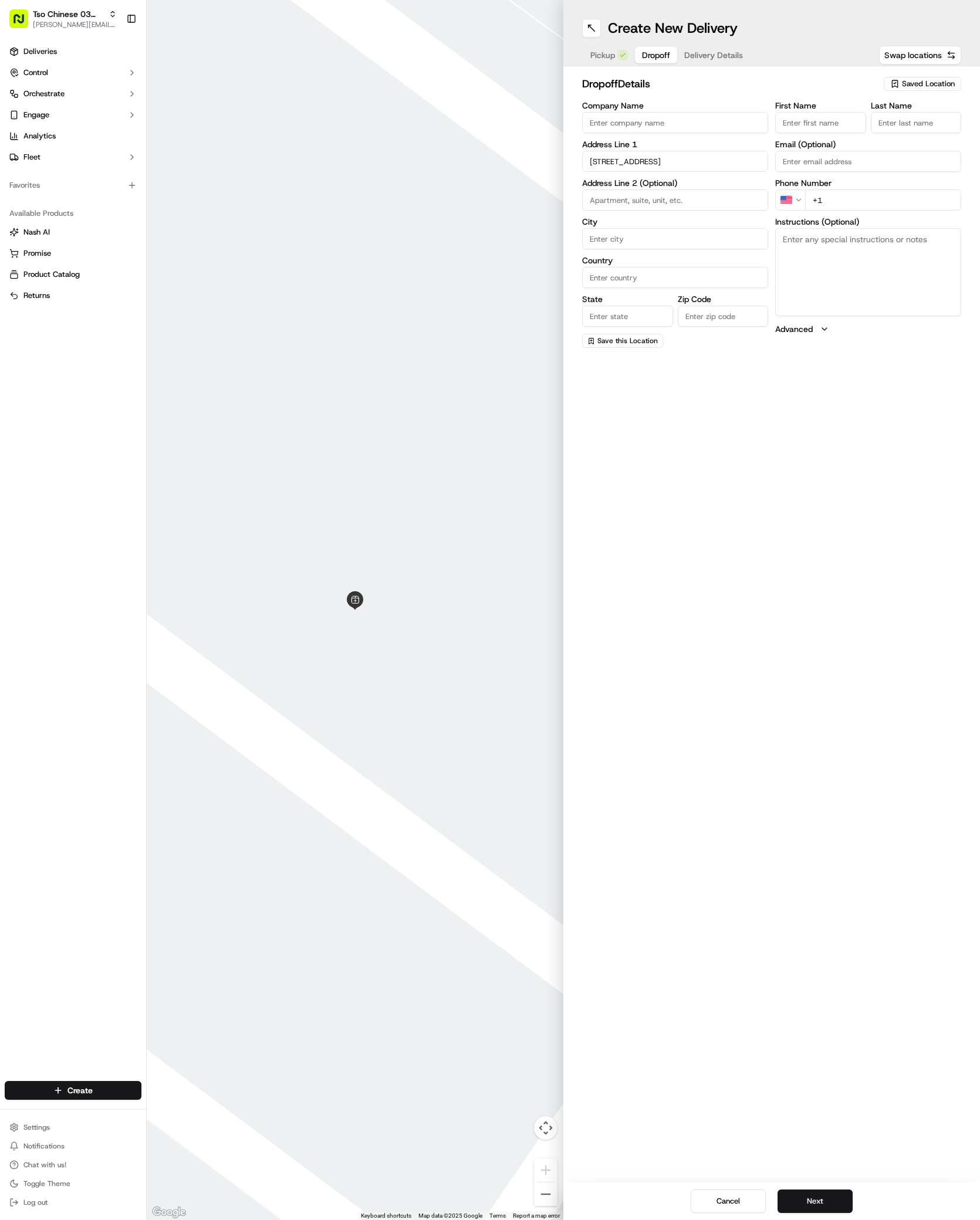
type input "TX"
type input "78744"
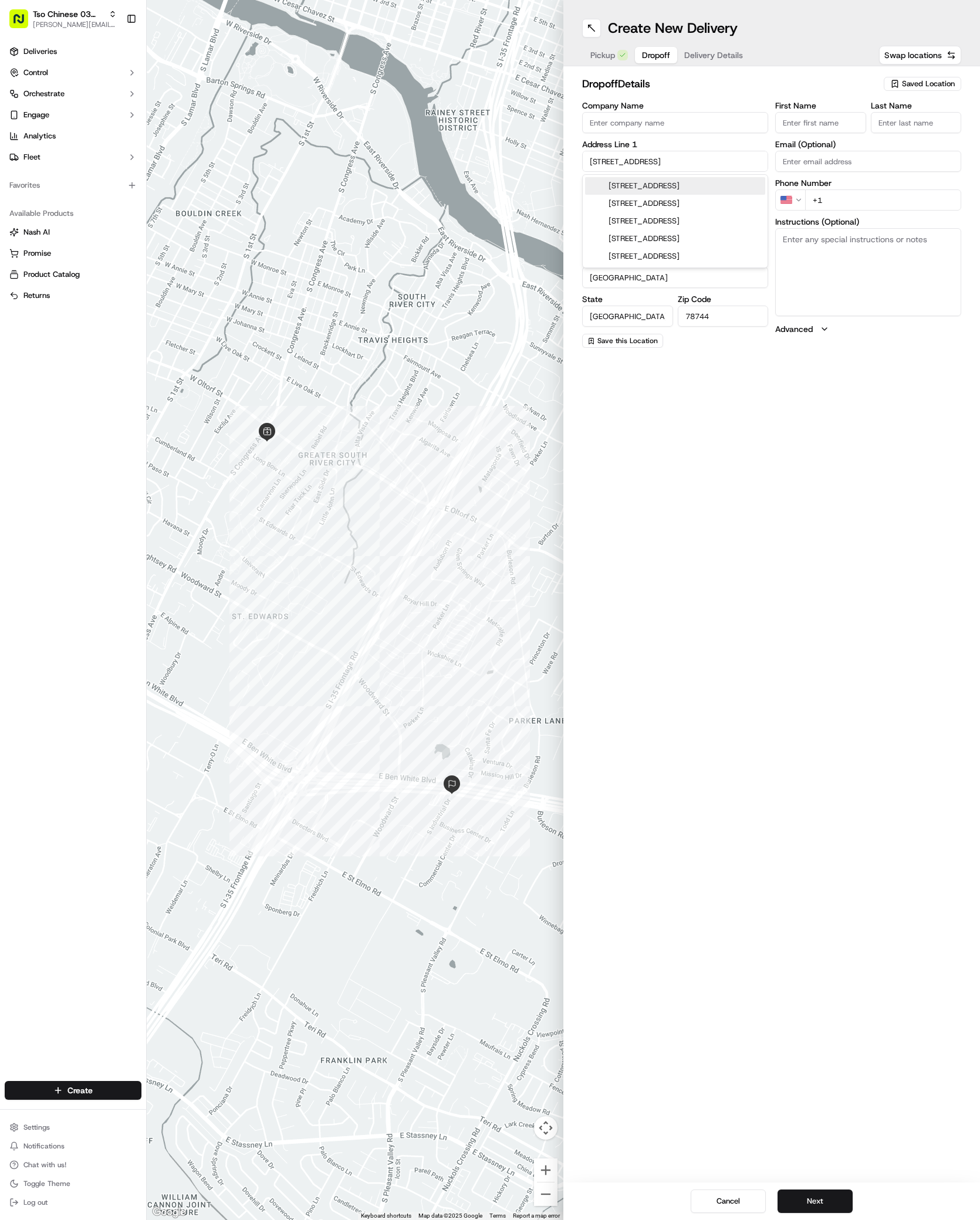
click at [714, 163] on input "3401 South Industrial Drive" at bounding box center [675, 161] width 186 height 21
type input "3401 South Interstate 35 Frontage Road"
type input "78741"
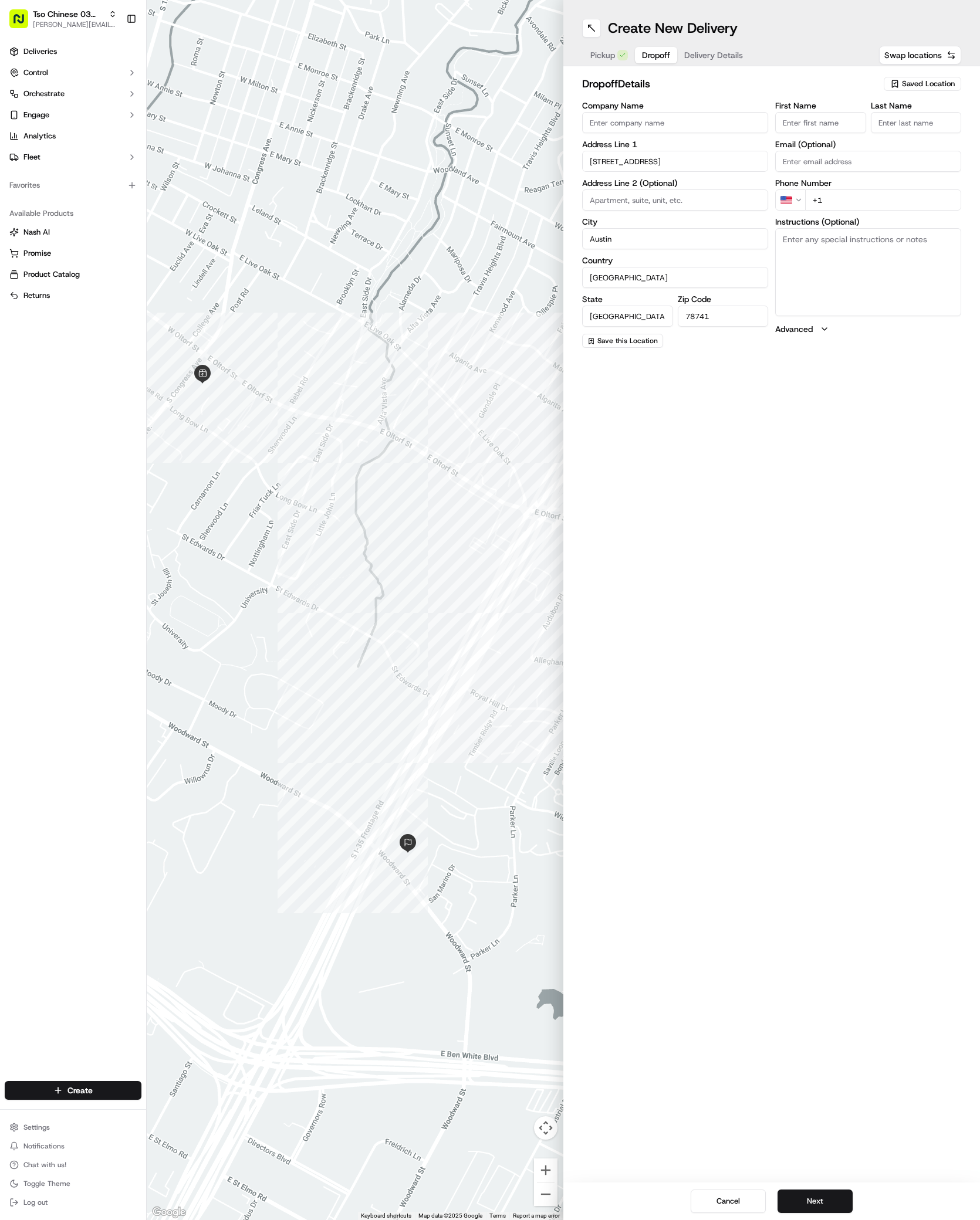
click at [804, 113] on input "First Name" at bounding box center [821, 122] width 91 height 21
paste input "David Jones"
type input "David Jones"
type input "."
type input "+1 720 272 7104"
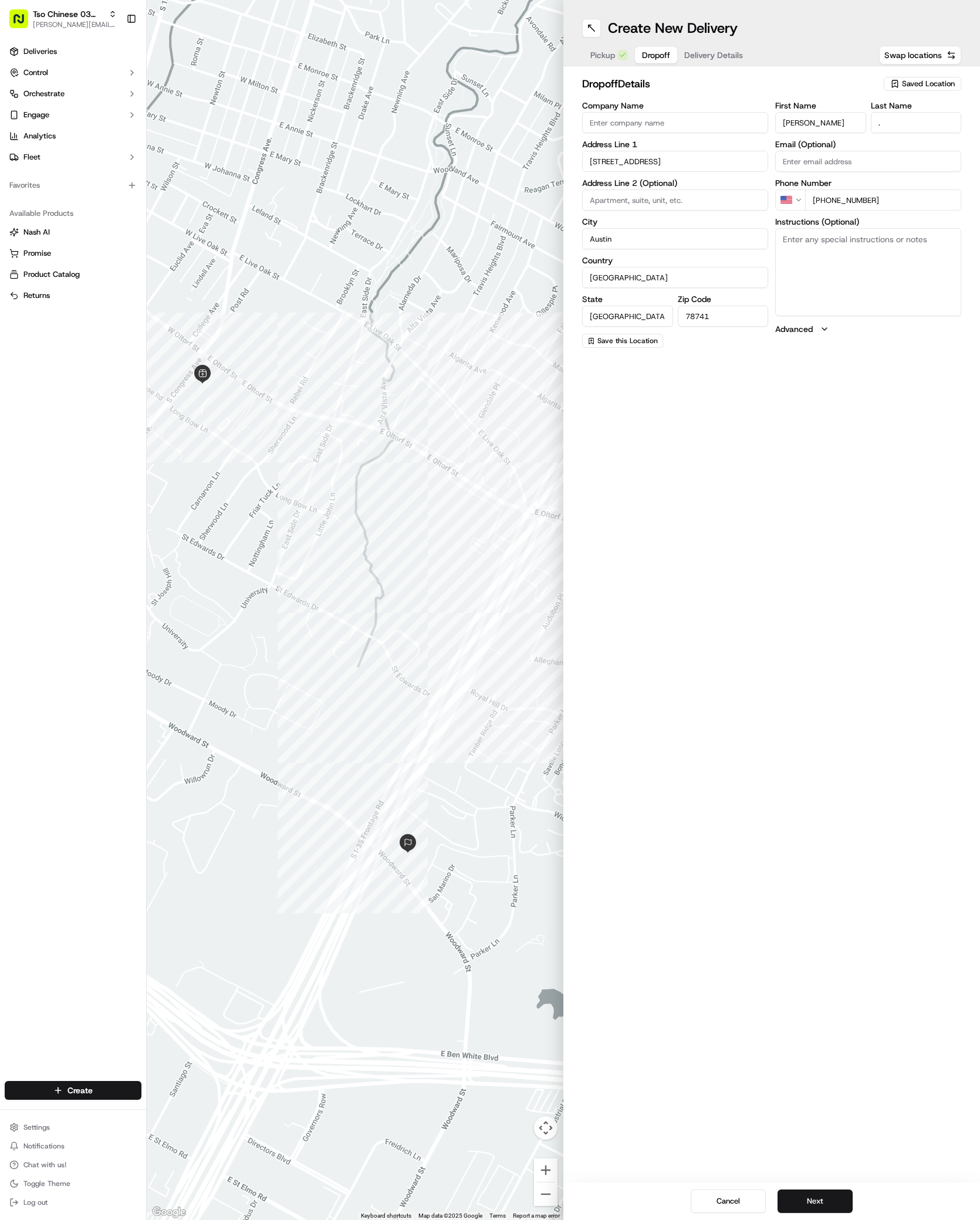
click at [796, 272] on textarea "Instructions (Optional)" at bounding box center [868, 272] width 186 height 88
paste textarea "Wyndham Garden Suites"
type textarea "Wyndham Garden Suites room 536"
click at [795, 1182] on div "Create New Delivery Pickup Dropoff Delivery Details Swap locations dropoff Deta…" at bounding box center [771, 610] width 417 height 1220
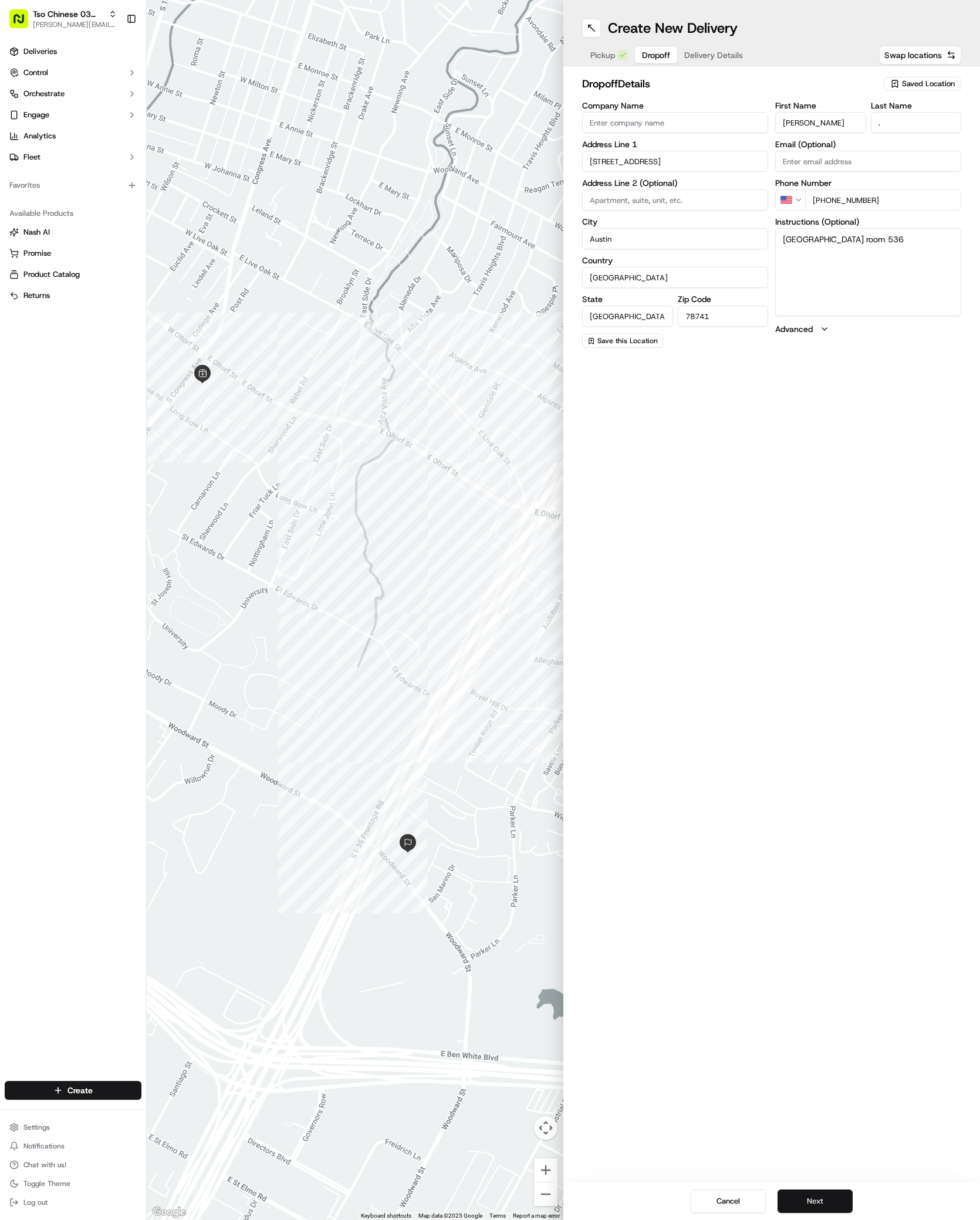
click at [795, 1207] on button "Next" at bounding box center [815, 1202] width 75 height 24
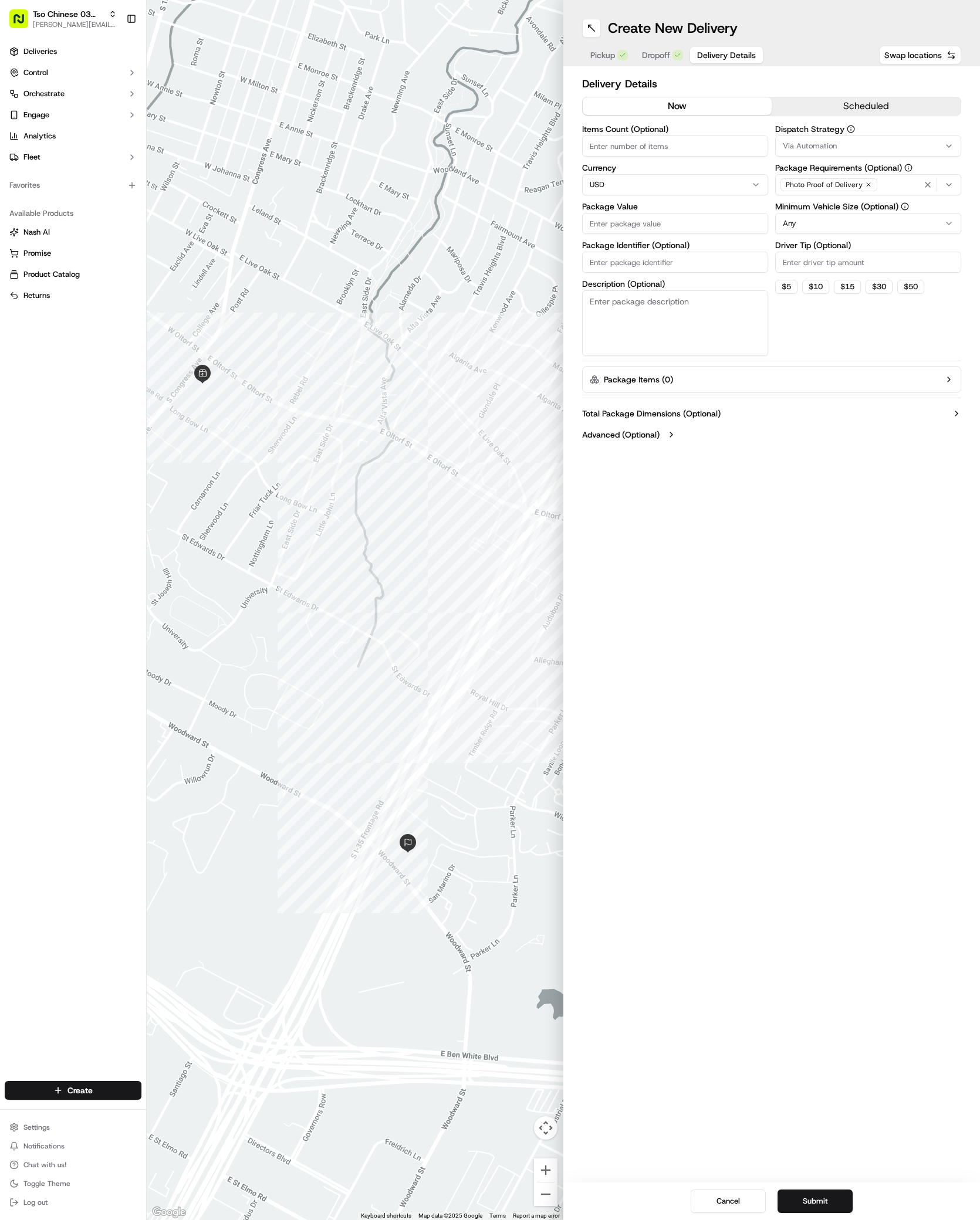
click at [823, 147] on span "Via Automation" at bounding box center [810, 146] width 54 height 11
click at [815, 208] on span "TsoCo Strategy" at bounding box center [866, 210] width 144 height 11
drag, startPoint x: 838, startPoint y: 475, endPoint x: 835, endPoint y: 297, distance: 178.0
click at [838, 468] on html "Tso Chinese 03 TsoCo antonia@tsochinese.com Toggle Sidebar Deliveries Control O…" at bounding box center [490, 610] width 980 height 1220
click at [837, 263] on input "Driver Tip (Optional)" at bounding box center [868, 262] width 186 height 21
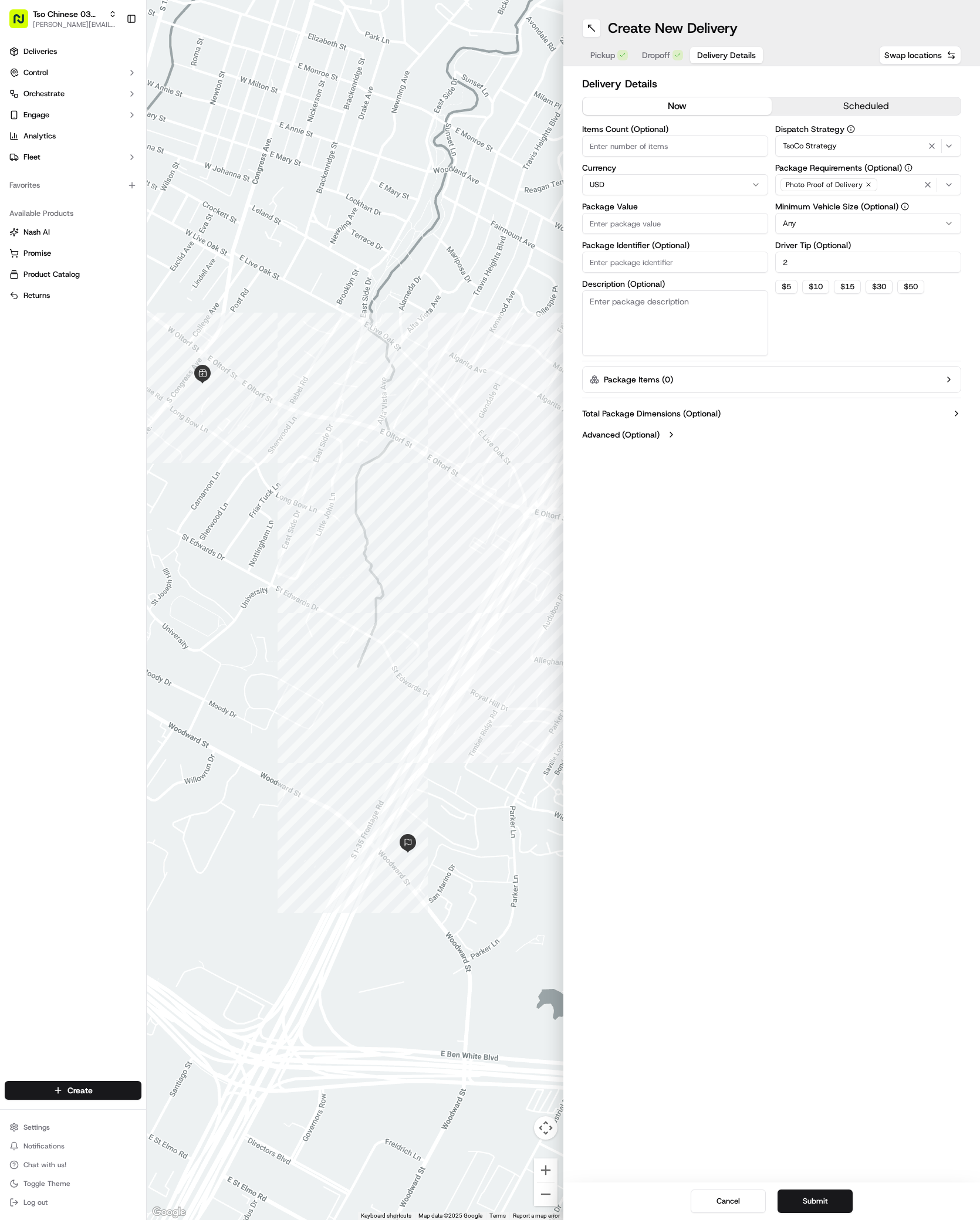
type input "2"
click at [700, 227] on input "Package Value" at bounding box center [675, 224] width 186 height 21
type input "50.72"
click at [656, 268] on input "Package Identifier (Optional)" at bounding box center [675, 262] width 186 height 21
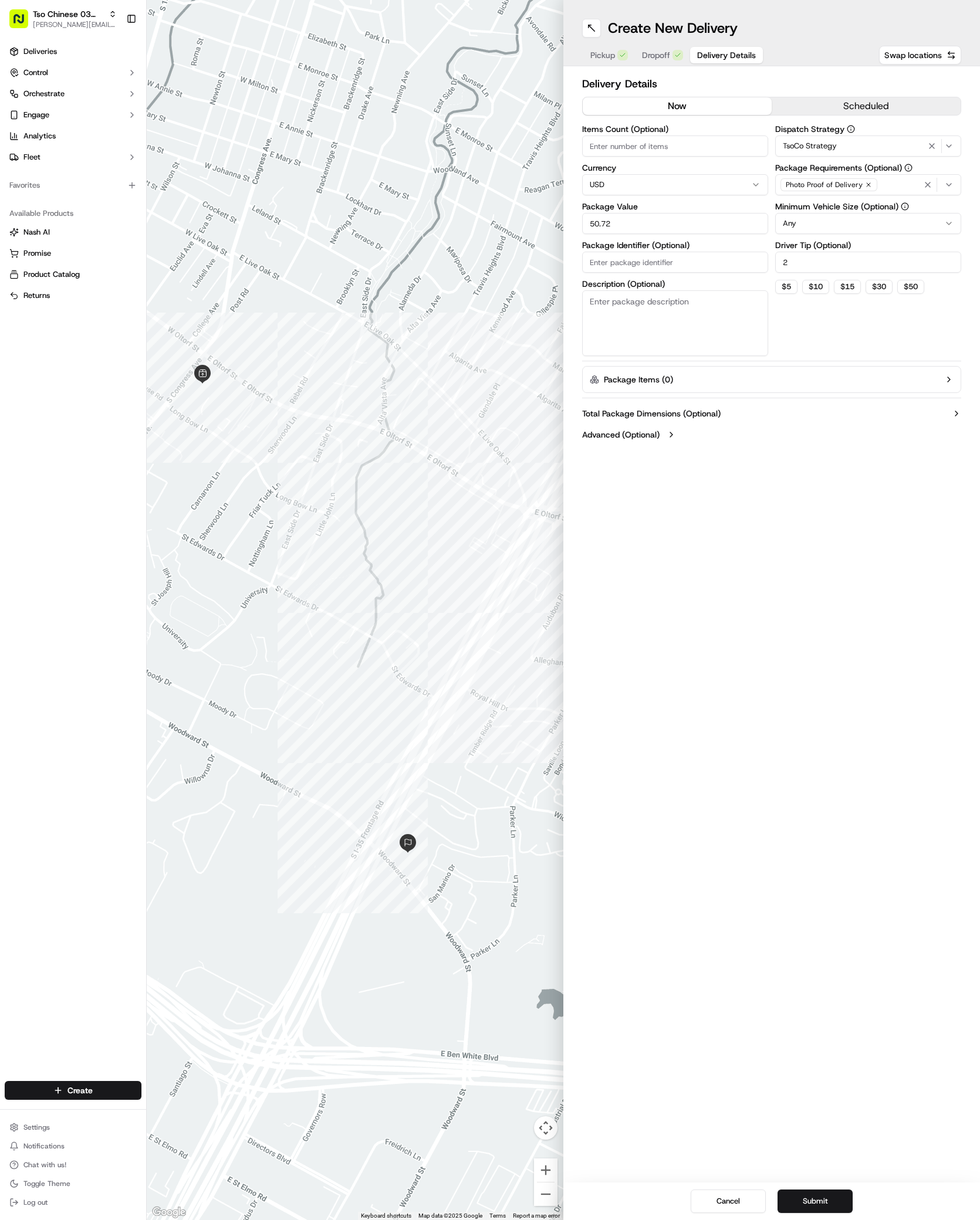
paste input "LKAWH6M"
type input "LKAWH6M"
click at [809, 1199] on button "Submit" at bounding box center [815, 1202] width 75 height 24
click at [640, 267] on input "LKAWH6M" at bounding box center [675, 262] width 186 height 21
drag, startPoint x: 641, startPoint y: 267, endPoint x: 565, endPoint y: 267, distance: 76.0
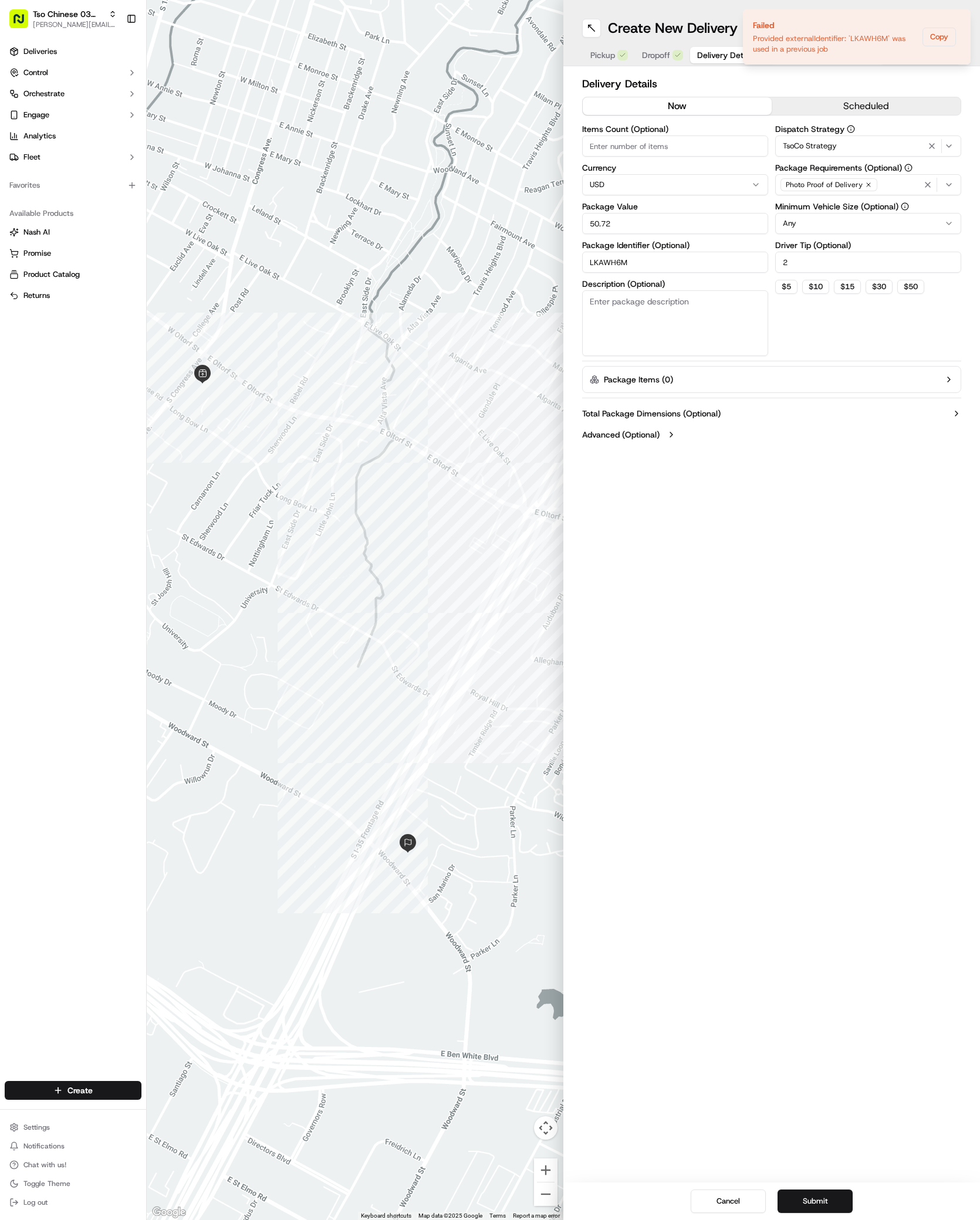
click at [565, 267] on div "Delivery Details now scheduled Items Count (Optional) Currency USD Package Valu…" at bounding box center [771, 261] width 417 height 388
click at [828, 1184] on div "Cancel Submit" at bounding box center [771, 1201] width 417 height 38
click at [828, 1191] on button "Submit" at bounding box center [815, 1202] width 75 height 24
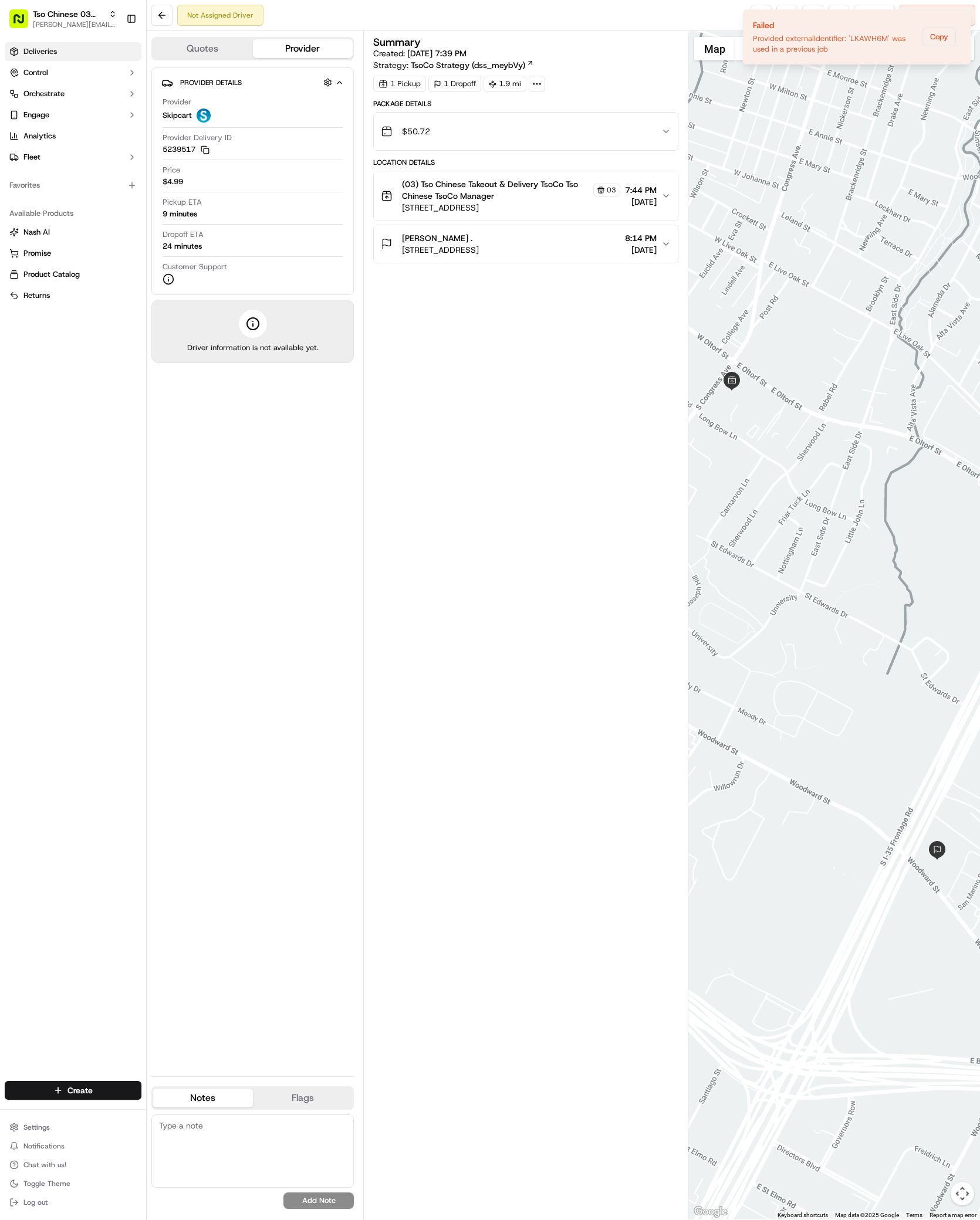
click at [67, 51] on link "Deliveries" at bounding box center [73, 51] width 137 height 19
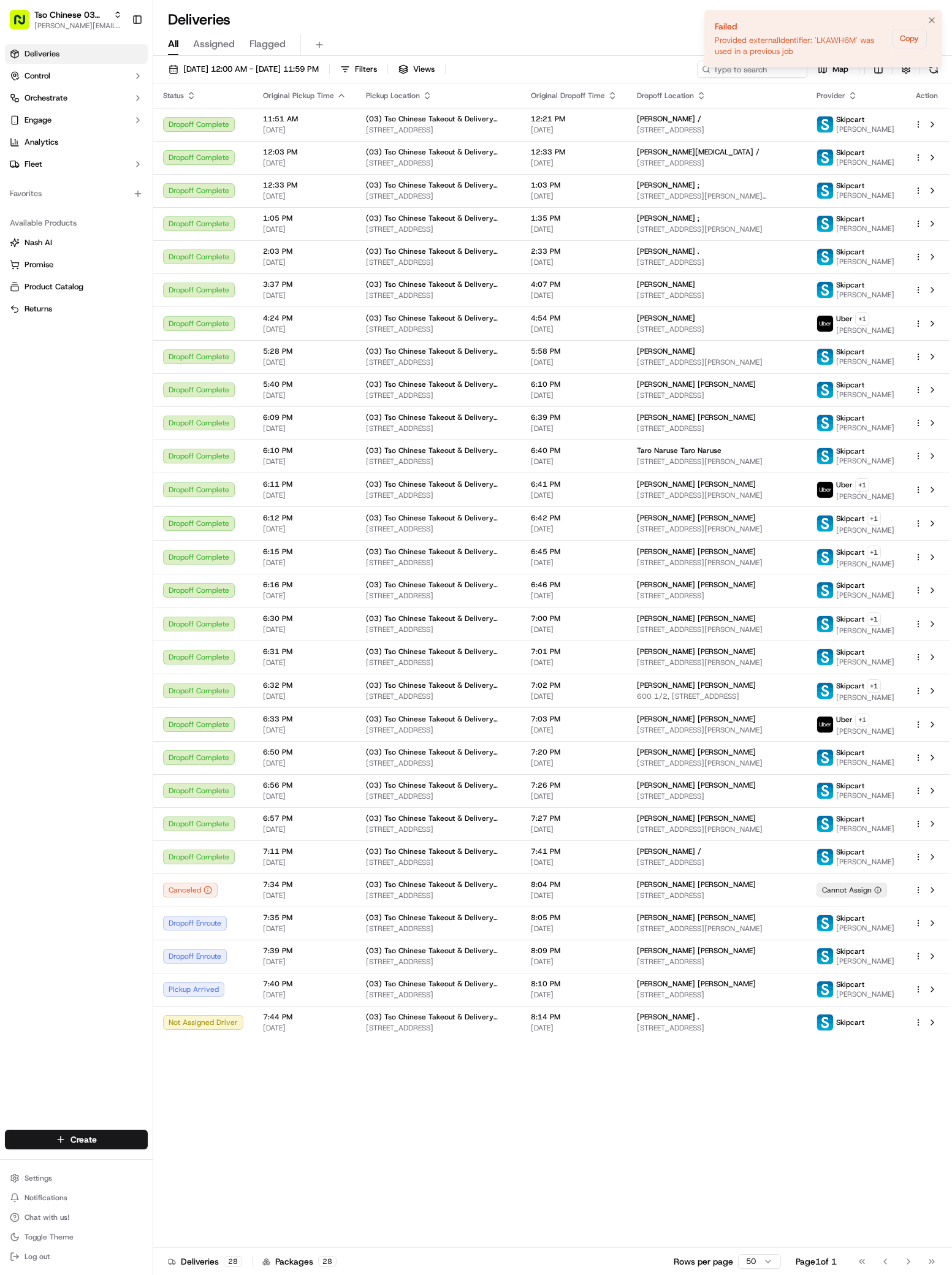
click at [729, 43] on div "Provided externalIdentifier: 'LKAWH6M' was used in a previous job" at bounding box center [801, 46] width 173 height 22
click at [907, 40] on button "Copy" at bounding box center [909, 39] width 35 height 20
click at [629, 45] on div "All Assigned Flagged" at bounding box center [553, 45] width 799 height 21
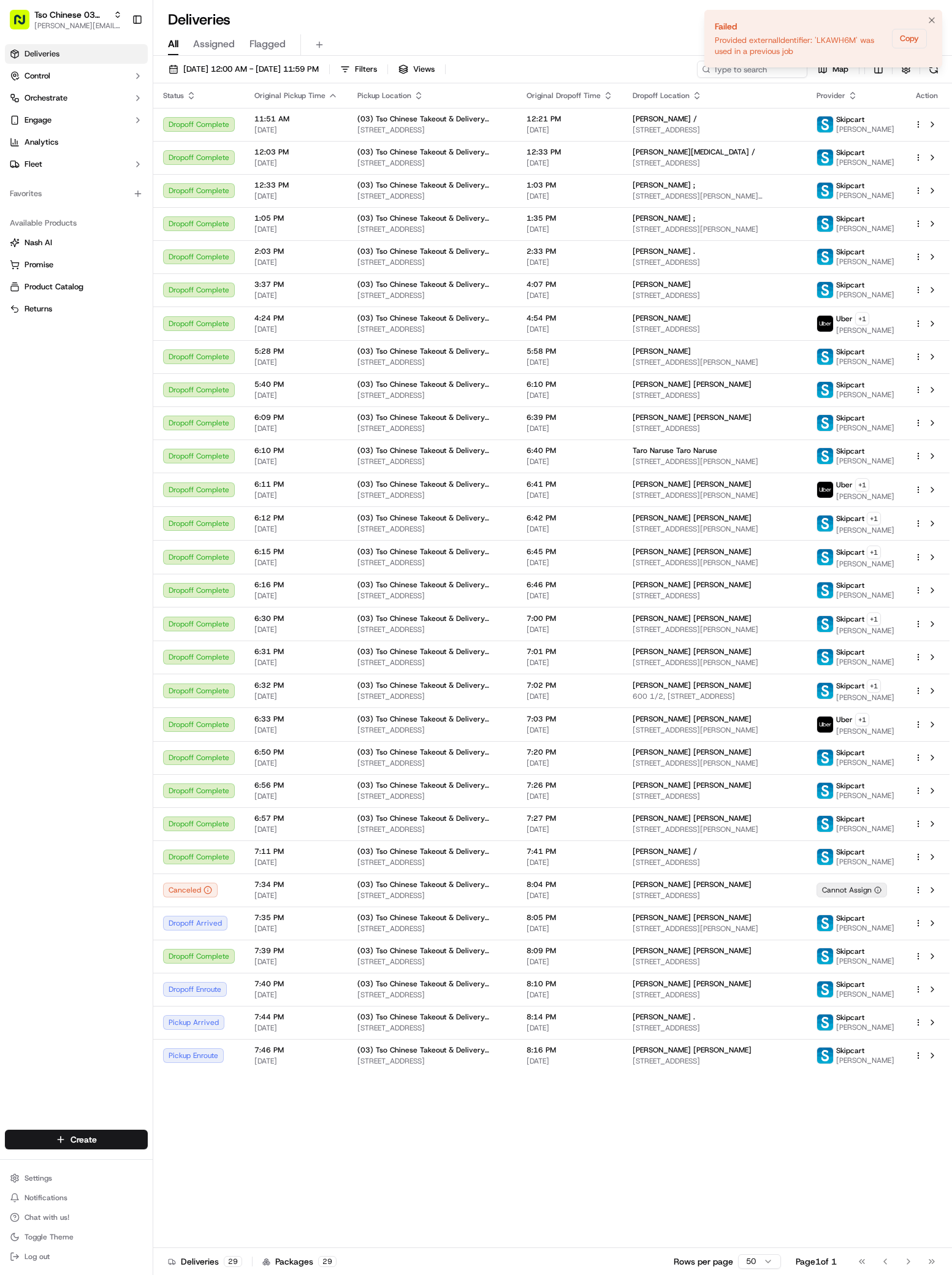
click at [718, 32] on div "Failed Provided externalIdentifier: 'LKAWH6M' was used in a previous job" at bounding box center [801, 38] width 173 height 36
click at [657, 30] on div "All Assigned Flagged" at bounding box center [553, 43] width 799 height 26
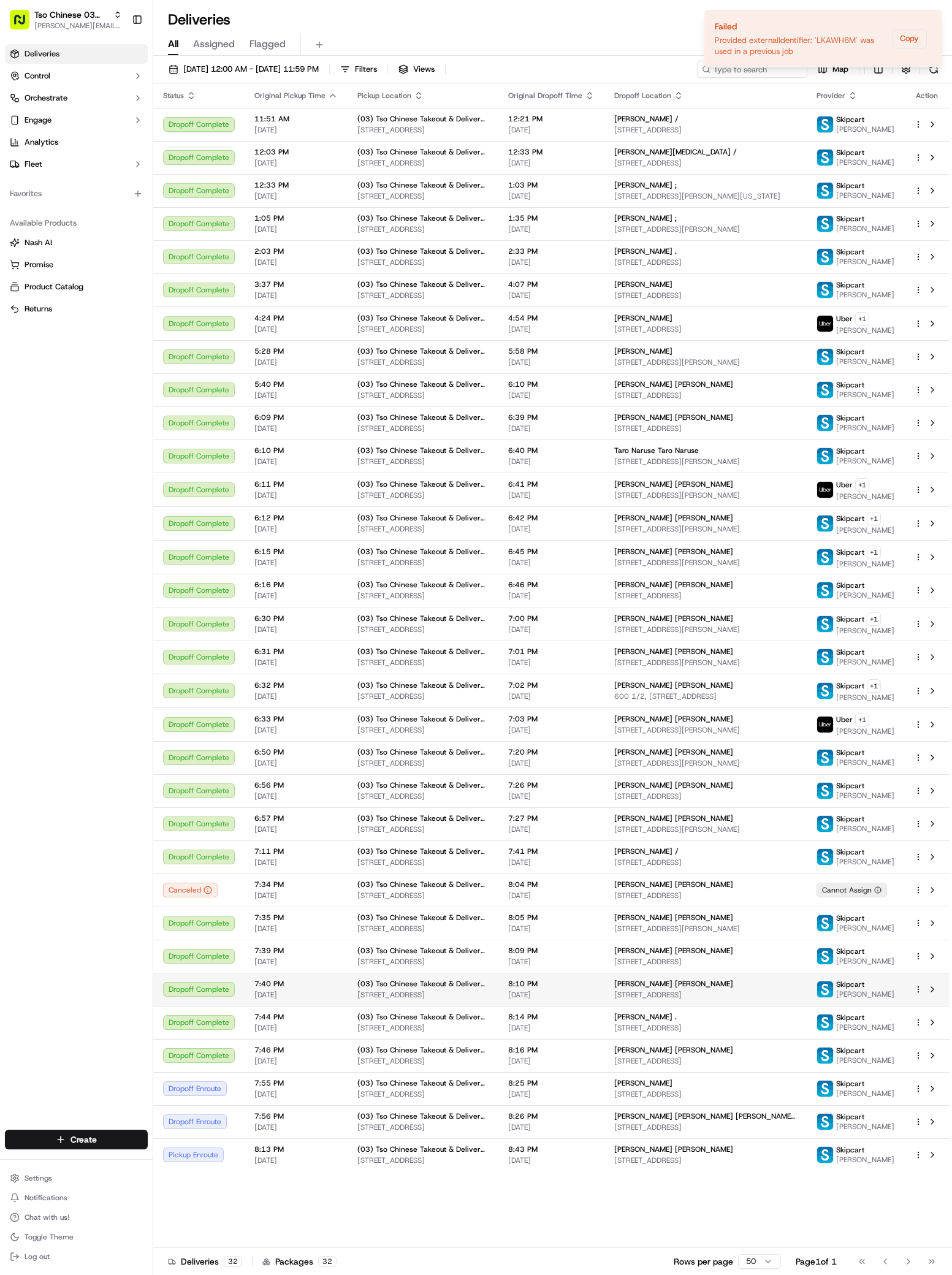
scroll to position [67, 0]
